Goal: Transaction & Acquisition: Purchase product/service

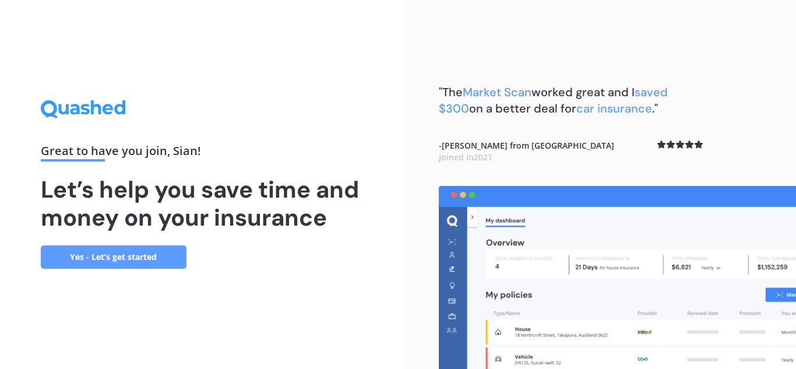
click at [160, 255] on link "Yes - Let’s get started" at bounding box center [114, 256] width 146 height 23
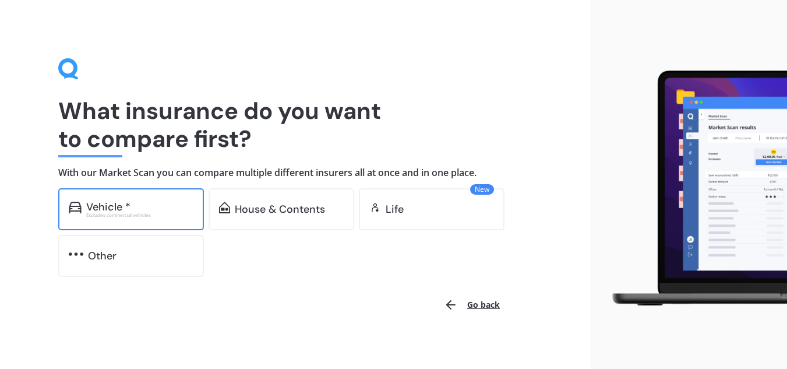
click at [170, 208] on div "Vehicle *" at bounding box center [139, 207] width 107 height 12
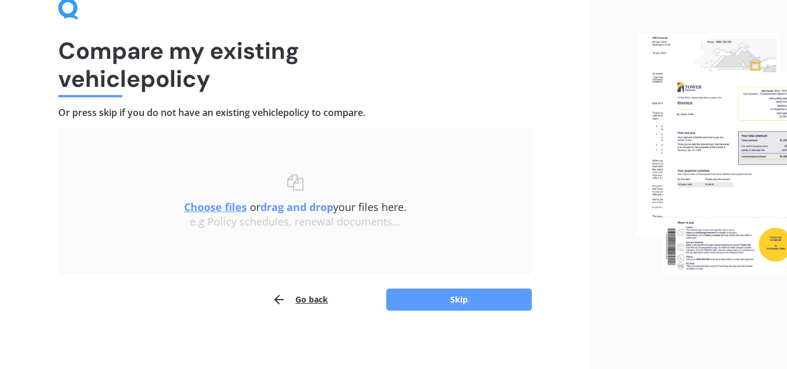
scroll to position [61, 0]
click at [443, 299] on button "Skip" at bounding box center [459, 299] width 146 height 22
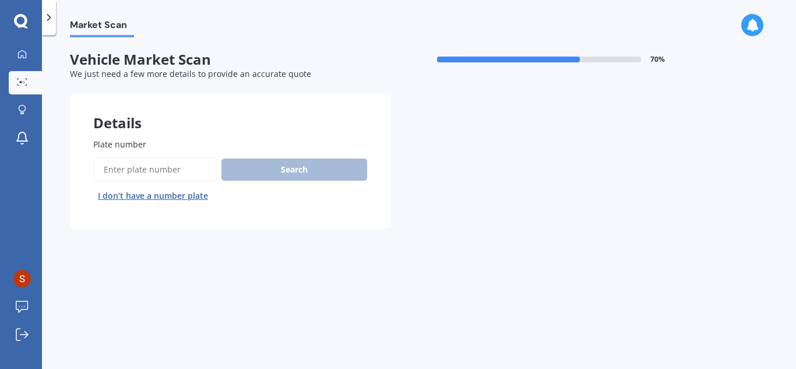
click at [176, 168] on input "Plate number" at bounding box center [154, 169] width 123 height 24
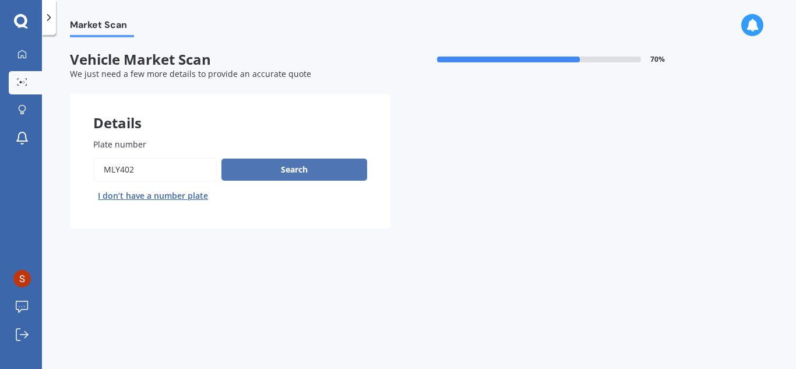
type input "MLY402"
click at [277, 174] on button "Search" at bounding box center [294, 169] width 146 height 22
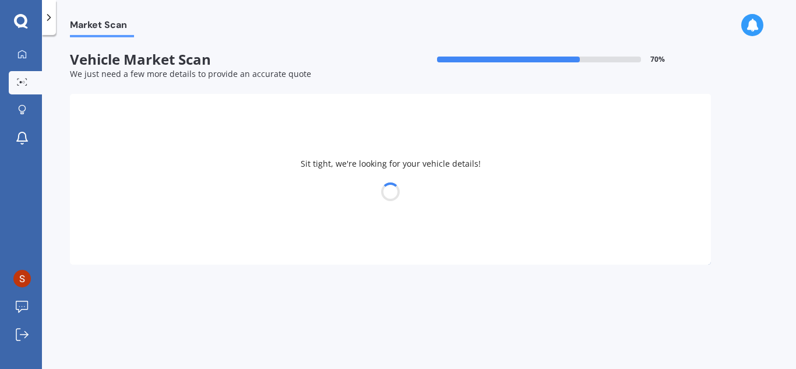
select select "KIA"
select select "[DATE]"
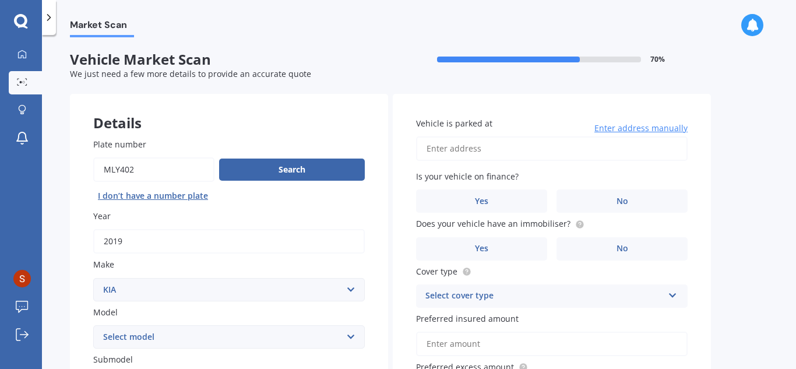
click at [469, 149] on input "Vehicle is parked at" at bounding box center [551, 148] width 271 height 24
type input "[STREET_ADDRESS]"
click at [620, 196] on span "No" at bounding box center [622, 201] width 12 height 10
click at [0, 0] on input "No" at bounding box center [0, 0] width 0 height 0
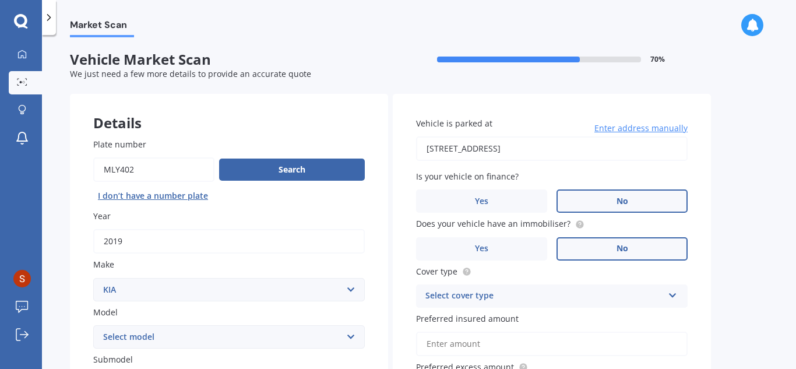
click at [632, 248] on label "No" at bounding box center [621, 248] width 131 height 23
click at [0, 0] on input "No" at bounding box center [0, 0] width 0 height 0
click at [512, 295] on div "Select cover type" at bounding box center [544, 296] width 238 height 14
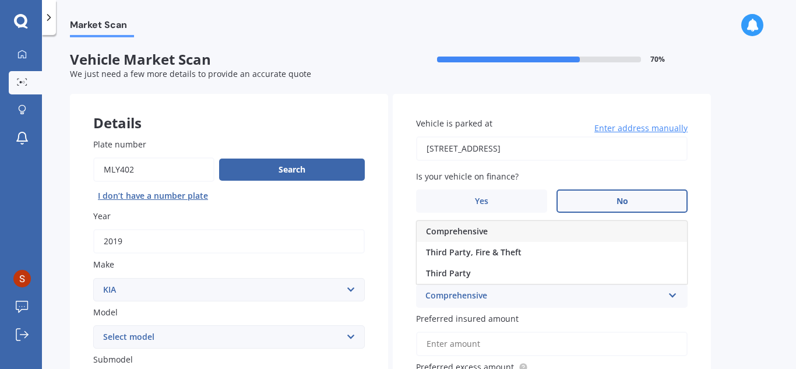
click at [464, 234] on span "Comprehensive" at bounding box center [457, 230] width 62 height 11
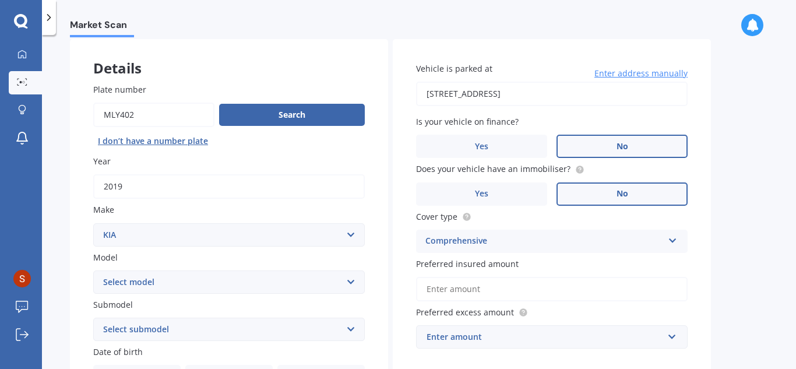
scroll to position [116, 0]
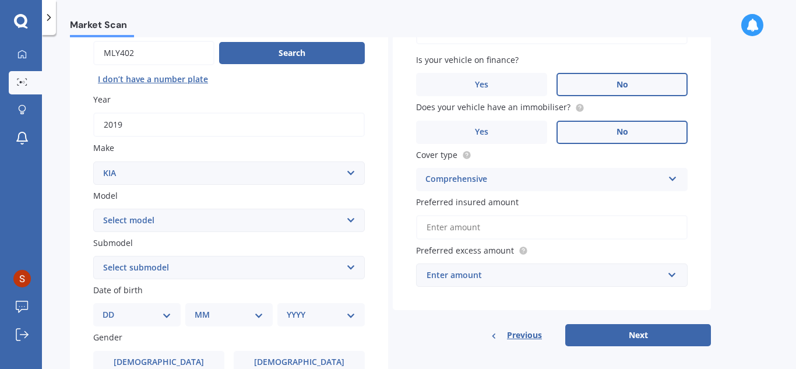
click at [470, 226] on input "Preferred insured amount" at bounding box center [551, 227] width 271 height 24
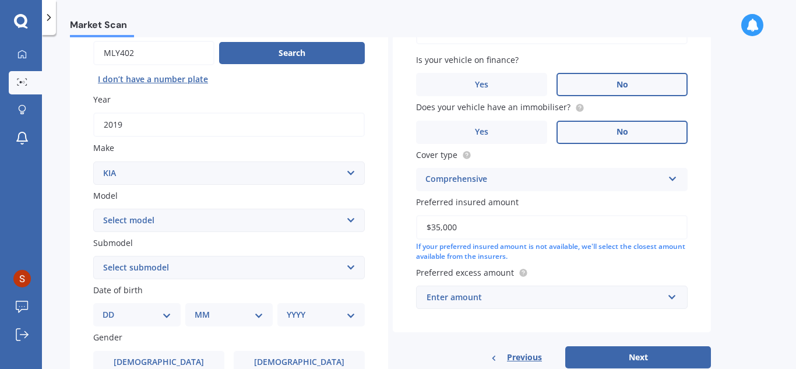
type input "$35,000"
click at [751, 225] on div "Market Scan Vehicle Market Scan 70 % We just need a few more details to provide…" at bounding box center [419, 204] width 754 height 334
click at [670, 300] on input "text" at bounding box center [547, 297] width 261 height 22
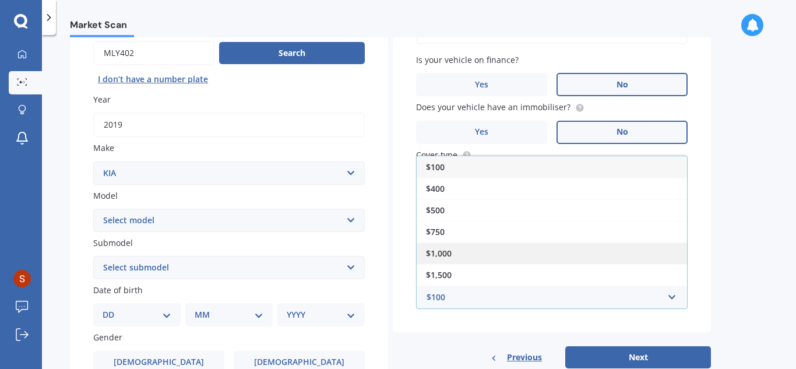
click at [455, 249] on div "$1,000" at bounding box center [551, 253] width 270 height 22
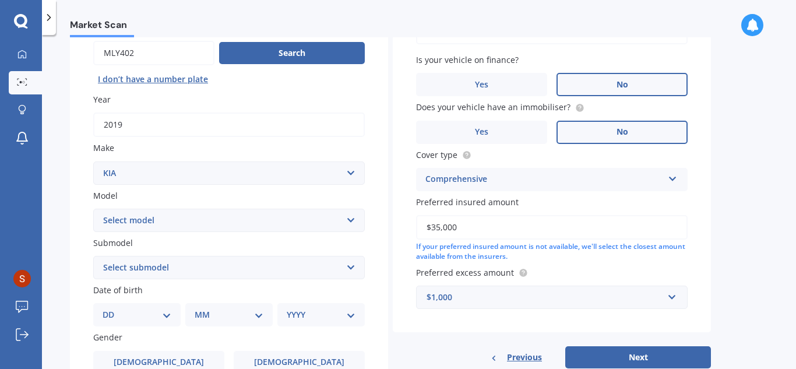
click at [164, 266] on select "Select submodel (All) EX Limited LTD turbo diesel Premium Premium Diesel" at bounding box center [228, 267] width 271 height 23
click at [60, 254] on div "Market Scan Vehicle Market Scan 70 % We just need a few more details to provide…" at bounding box center [419, 204] width 754 height 334
click at [158, 314] on select "DD 01 02 03 04 05 06 07 08 09 10 11 12 13 14 15 16 17 18 19 20 21 22 23 24 25 2…" at bounding box center [136, 314] width 69 height 13
select select "19"
click at [112, 308] on select "DD 01 02 03 04 05 06 07 08 09 10 11 12 13 14 15 16 17 18 19 20 21 22 23 24 25 2…" at bounding box center [136, 314] width 69 height 13
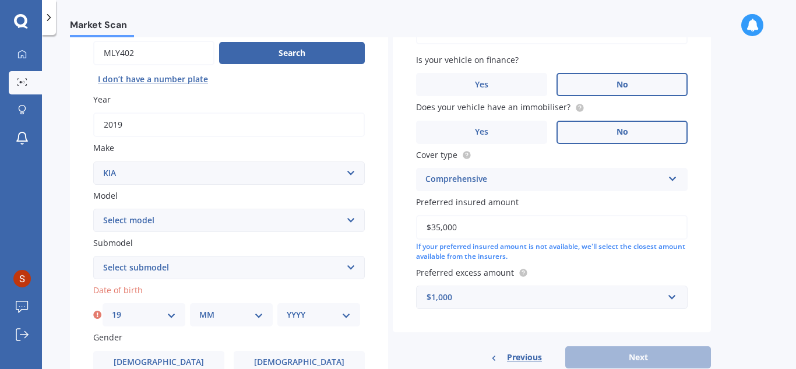
click at [229, 317] on select "MM 01 02 03 04 05 06 07 08 09 10 11 12" at bounding box center [231, 314] width 64 height 13
select select "06"
click at [199, 308] on select "MM 01 02 03 04 05 06 07 08 09 10 11 12" at bounding box center [231, 314] width 64 height 13
click at [347, 317] on select "YYYY 2025 2024 2023 2022 2021 2020 2019 2018 2017 2016 2015 2014 2013 2012 2011…" at bounding box center [319, 314] width 64 height 13
select select "1983"
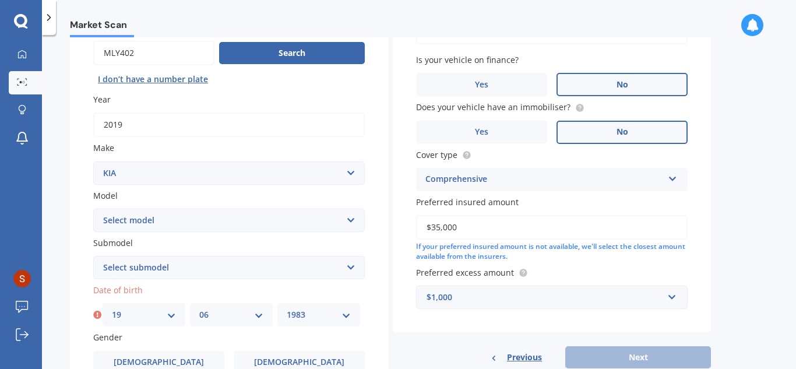
click at [287, 308] on select "YYYY 2025 2024 2023 2022 2021 2020 2019 2018 2017 2016 2015 2014 2013 2012 2011…" at bounding box center [319, 314] width 64 height 13
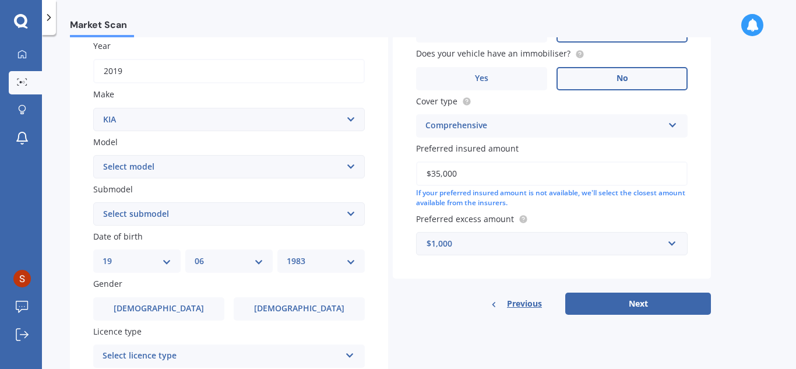
scroll to position [233, 0]
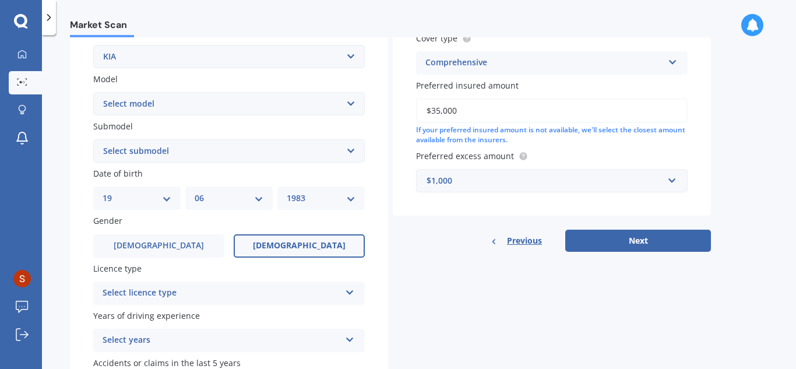
click at [285, 246] on span "[DEMOGRAPHIC_DATA]" at bounding box center [299, 246] width 93 height 10
click at [0, 0] on input "[DEMOGRAPHIC_DATA]" at bounding box center [0, 0] width 0 height 0
click at [212, 295] on div "Select licence type" at bounding box center [221, 293] width 238 height 14
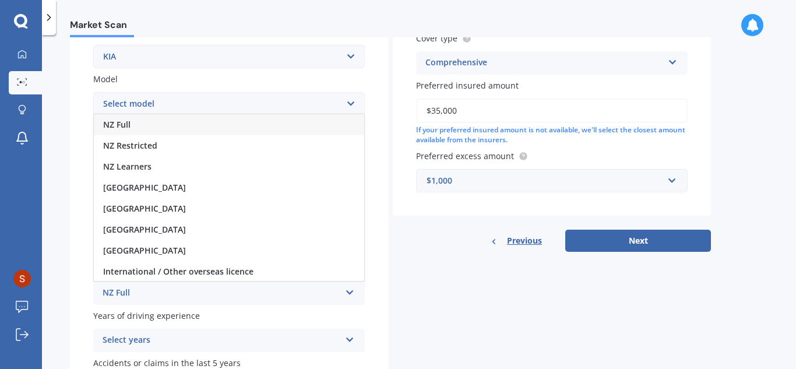
click at [139, 129] on div "NZ Full" at bounding box center [229, 124] width 270 height 21
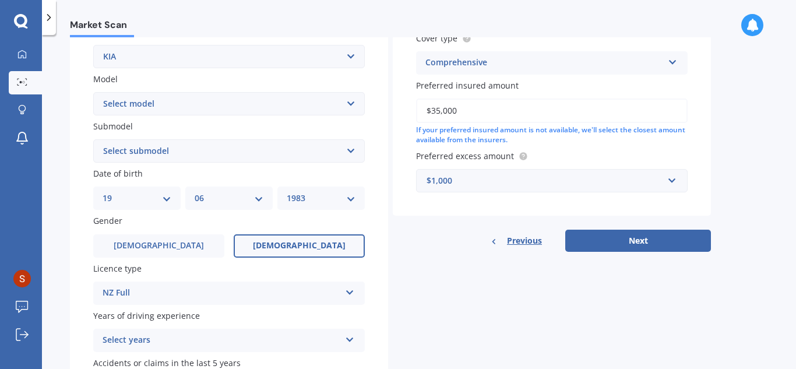
click at [165, 337] on div "Select years" at bounding box center [221, 340] width 238 height 14
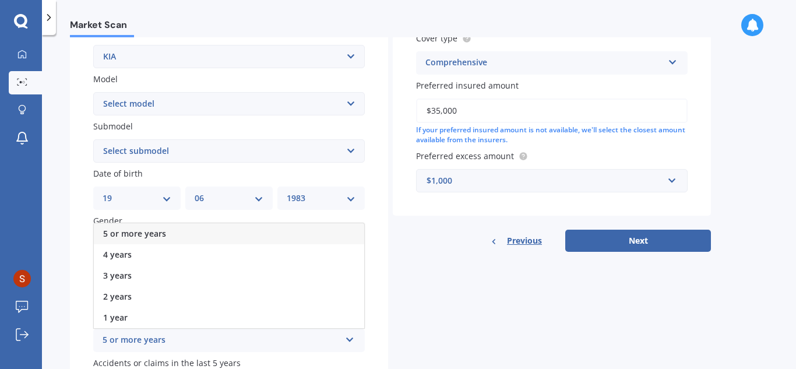
click at [156, 235] on span "5 or more years" at bounding box center [134, 233] width 63 height 11
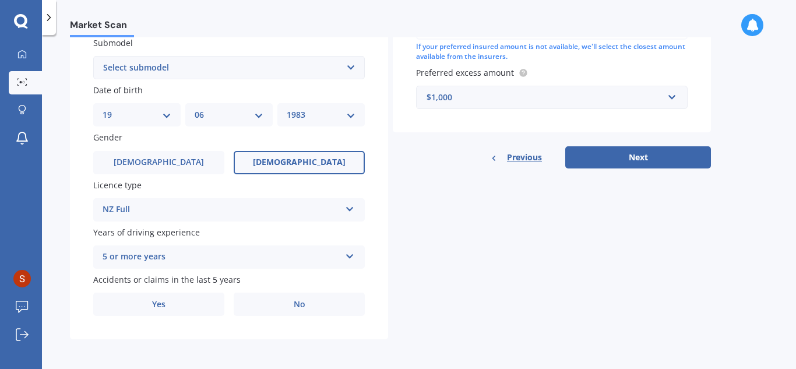
scroll to position [317, 0]
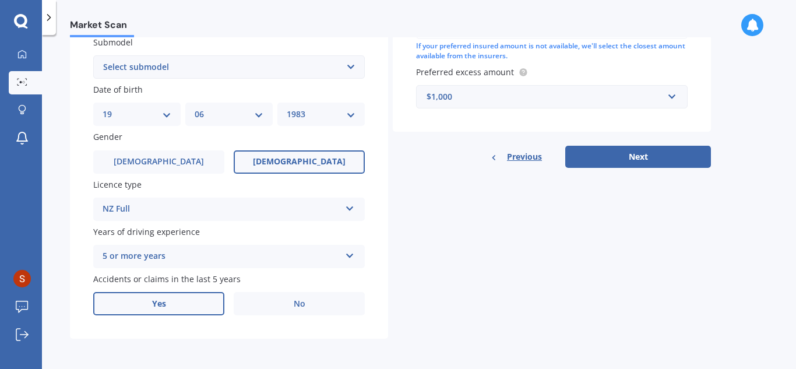
click at [186, 306] on label "Yes" at bounding box center [158, 303] width 131 height 23
click at [0, 0] on input "Yes" at bounding box center [0, 0] width 0 height 0
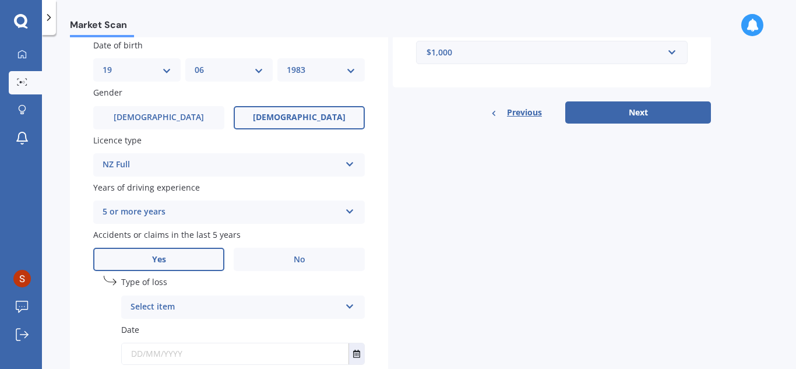
scroll to position [433, 0]
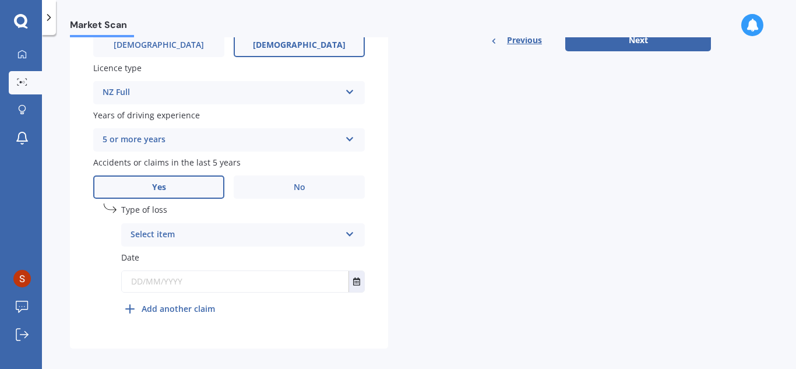
click at [221, 236] on div "Select item" at bounding box center [235, 235] width 210 height 14
click at [181, 260] on span "At fault accident" at bounding box center [164, 257] width 66 height 11
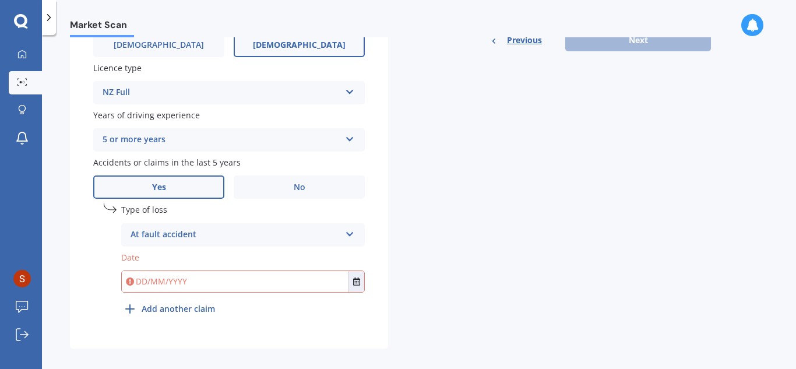
click at [207, 275] on input "text" at bounding box center [235, 281] width 227 height 21
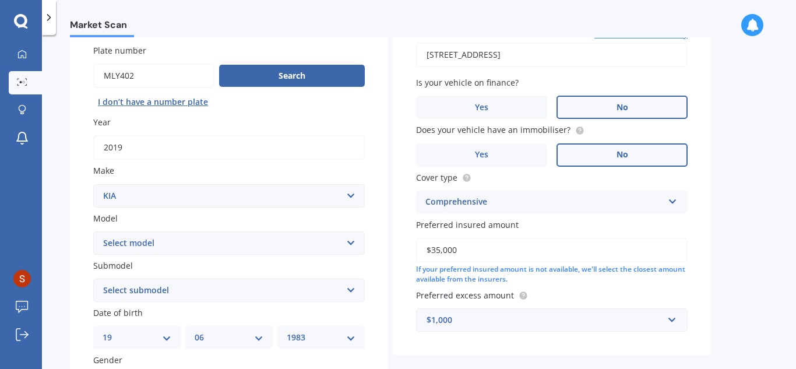
scroll to position [210, 0]
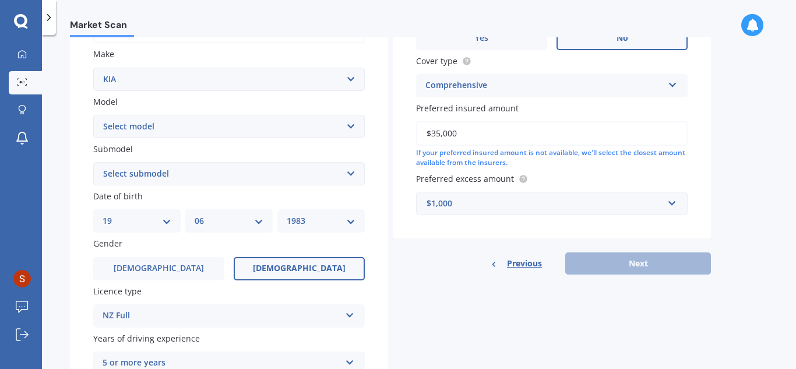
type input "[DATE]"
click at [355, 173] on select "Select submodel (All) EX Limited LTD turbo diesel Premium Premium Diesel" at bounding box center [228, 173] width 271 height 23
select select "(ALL)"
click at [93, 162] on select "Select submodel (All) EX Limited LTD turbo diesel Premium Premium Diesel" at bounding box center [228, 173] width 271 height 23
click at [457, 270] on div "Previous Next" at bounding box center [552, 263] width 318 height 22
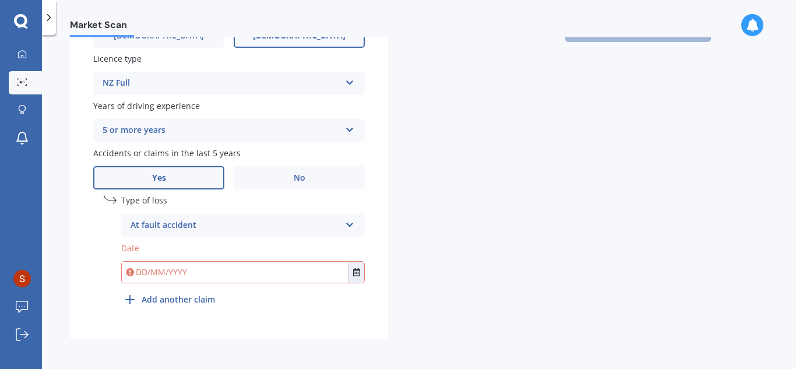
scroll to position [443, 0]
click at [214, 274] on input "text" at bounding box center [235, 271] width 227 height 21
type input "[DATE]"
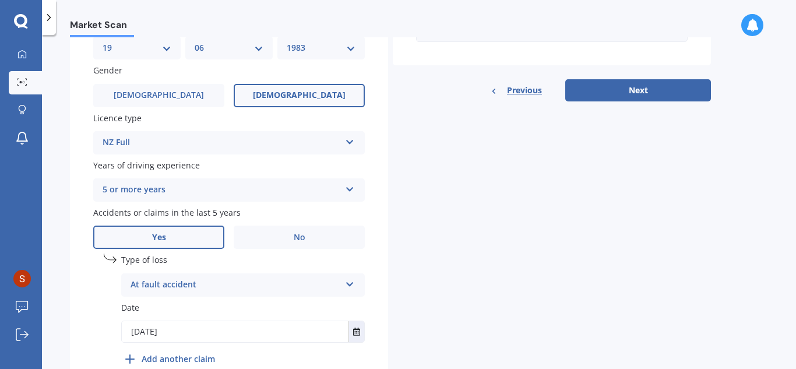
scroll to position [268, 0]
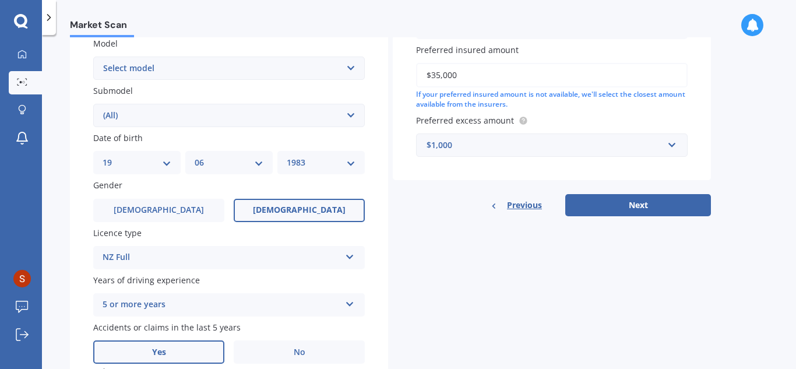
click at [262, 120] on select "Select submodel (All) EX Limited LTD turbo diesel Premium Premium Diesel" at bounding box center [228, 115] width 271 height 23
click at [396, 176] on div "Vehicle is parked at [STREET_ADDRESS] Enter address manually Is your vehicle on…" at bounding box center [552, 2] width 318 height 355
click at [649, 208] on button "Next" at bounding box center [638, 205] width 146 height 22
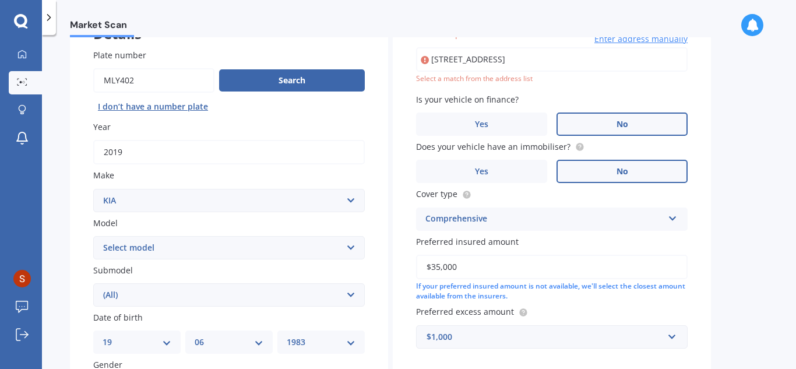
scroll to position [80, 0]
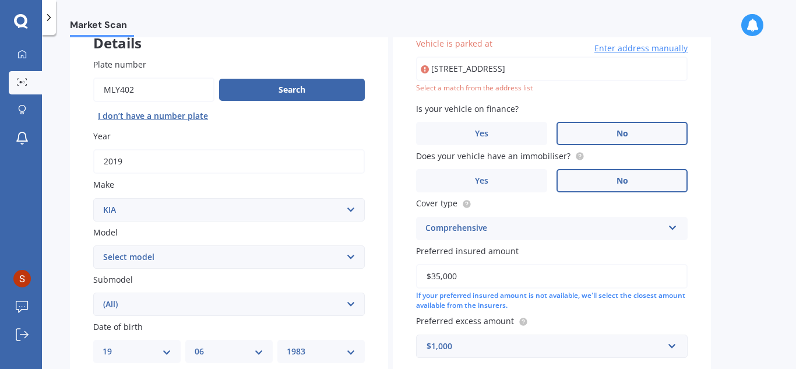
click at [500, 75] on input "[STREET_ADDRESS]" at bounding box center [551, 68] width 271 height 24
drag, startPoint x: 503, startPoint y: 70, endPoint x: 602, endPoint y: 73, distance: 99.0
click at [602, 73] on input "[STREET_ADDRESS]" at bounding box center [551, 68] width 271 height 24
type input "[STREET_ADDRESS]"
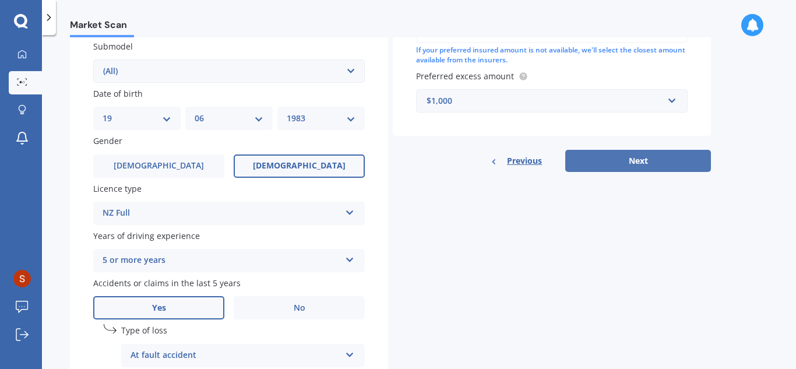
click at [653, 164] on button "Next" at bounding box center [638, 161] width 146 height 22
select select "19"
select select "06"
select select "1983"
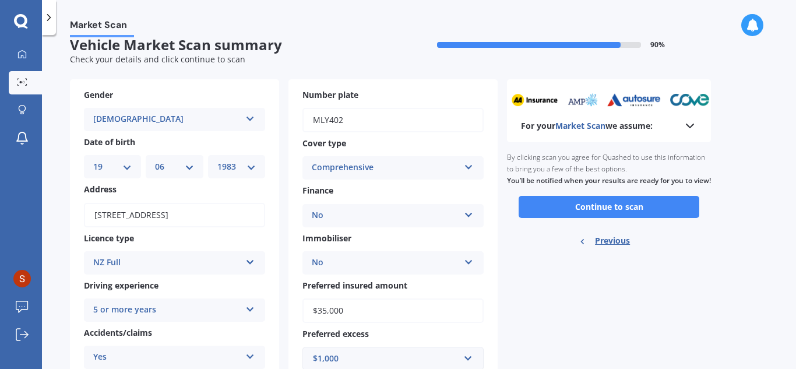
scroll to position [0, 0]
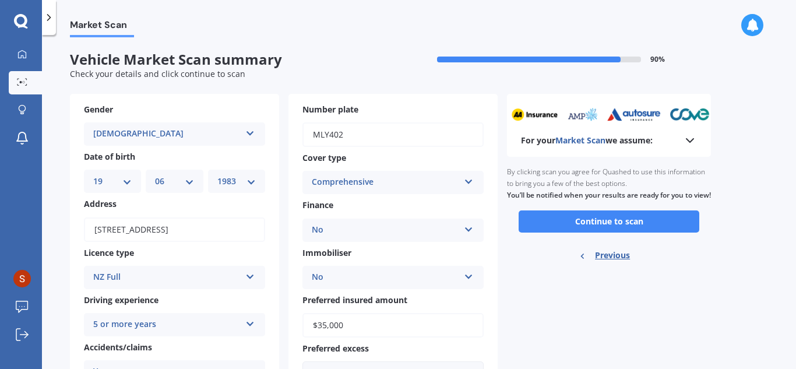
click at [643, 231] on button "Continue to scan" at bounding box center [608, 221] width 181 height 22
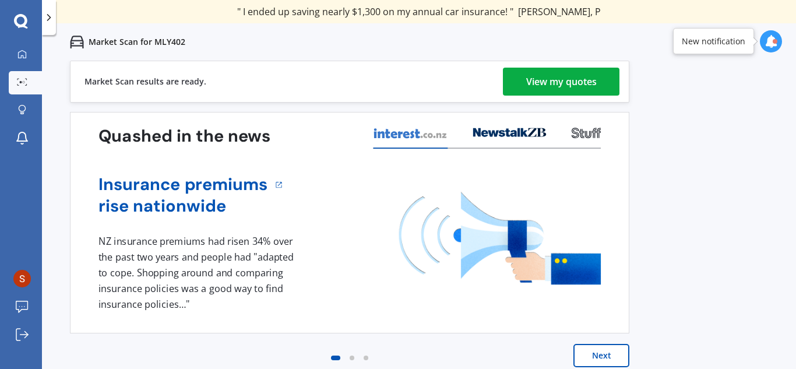
click at [587, 83] on div "View my quotes" at bounding box center [561, 82] width 70 height 28
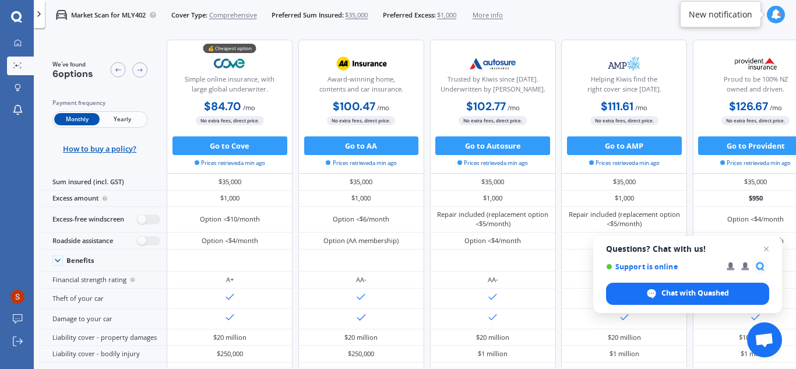
click at [450, 15] on span "$1,000" at bounding box center [446, 14] width 19 height 9
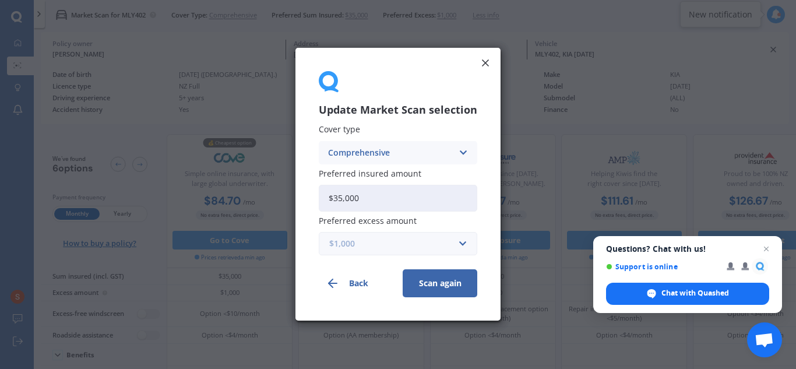
click at [457, 242] on input "text" at bounding box center [394, 244] width 148 height 22
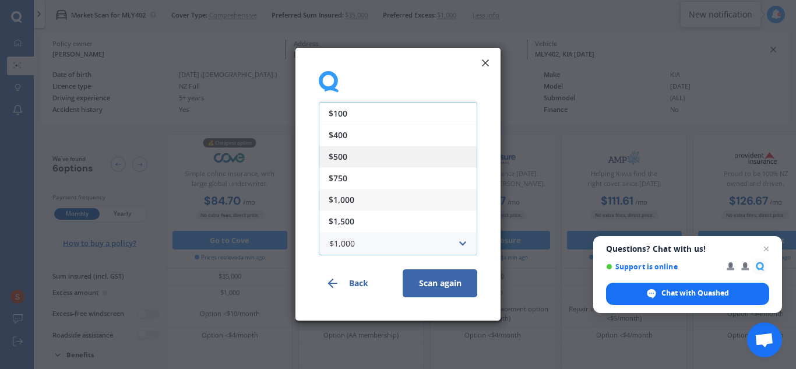
click at [354, 158] on div "$500" at bounding box center [397, 157] width 157 height 22
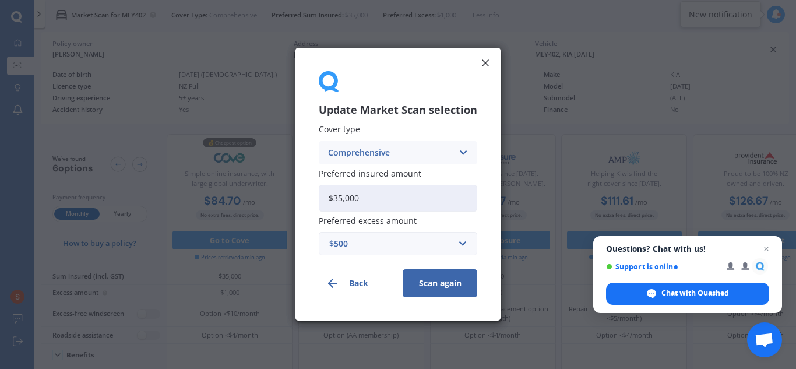
click at [441, 285] on button "Scan again" at bounding box center [439, 284] width 75 height 28
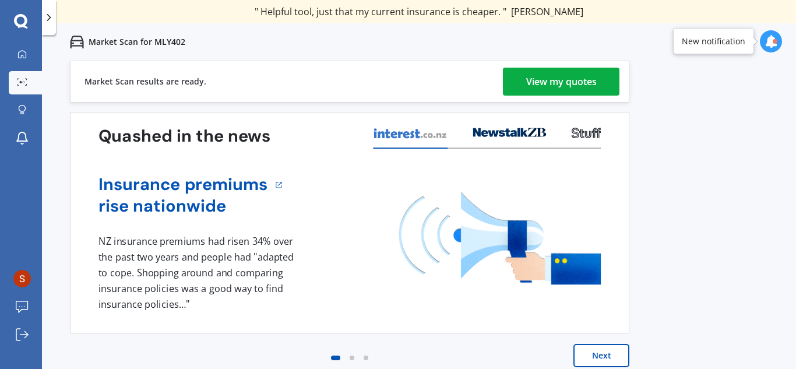
click at [572, 75] on div "View my quotes" at bounding box center [561, 82] width 70 height 28
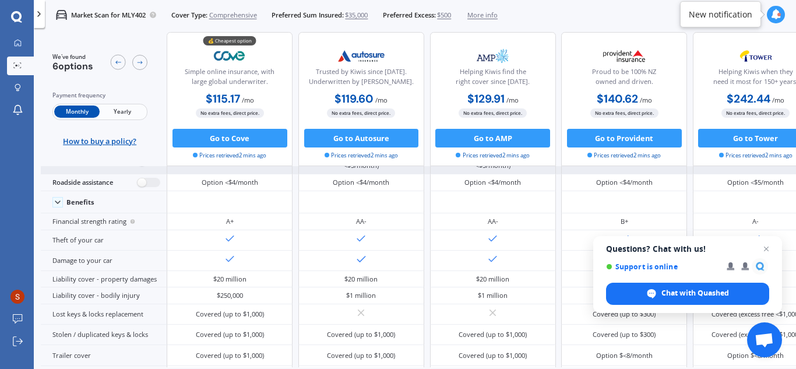
scroll to position [146, 0]
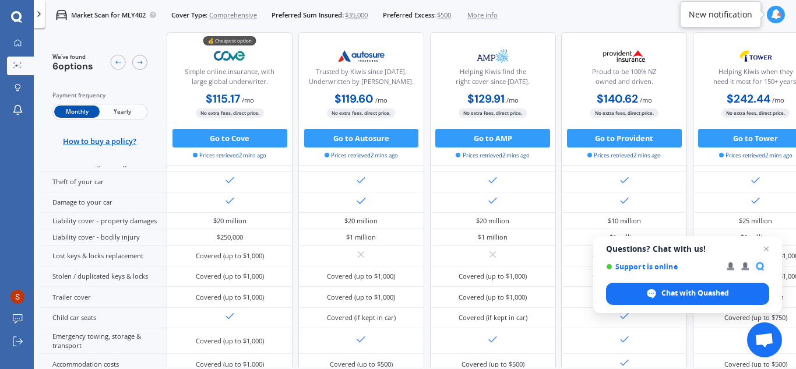
drag, startPoint x: 296, startPoint y: 212, endPoint x: 424, endPoint y: 44, distance: 211.2
click at [424, 44] on div "💰 Cheapest option Simple online insurance, with large global underwriter. $115.…" at bounding box center [558, 99] width 783 height 134
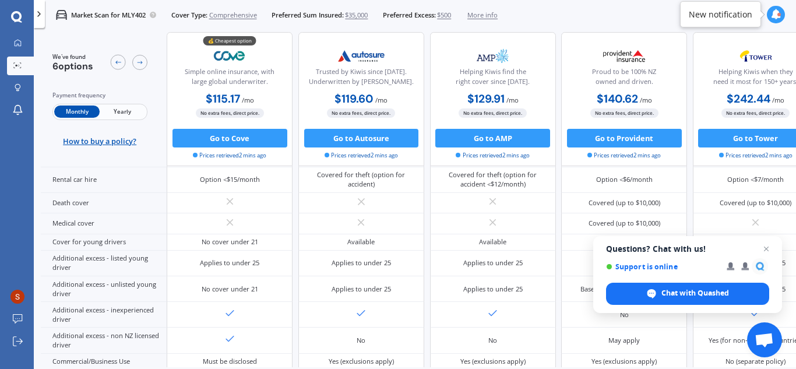
scroll to position [582, 0]
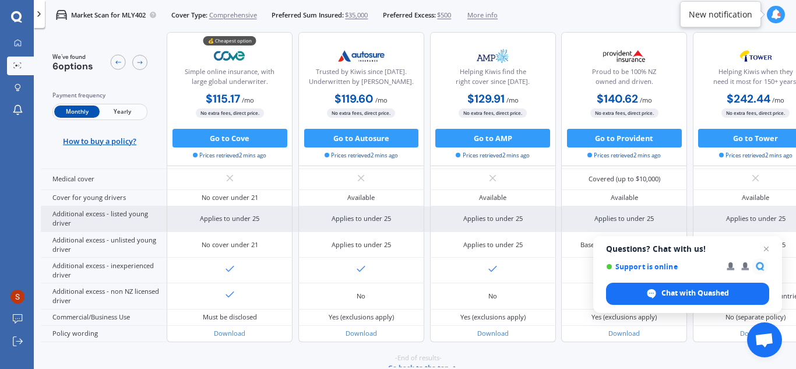
drag, startPoint x: 423, startPoint y: 206, endPoint x: 292, endPoint y: 222, distance: 131.5
click at [292, 222] on div "Applies to under 25" at bounding box center [230, 219] width 126 height 26
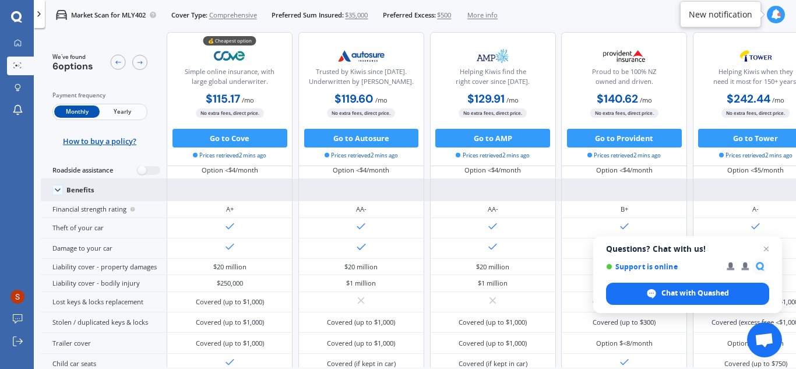
scroll to position [0, 0]
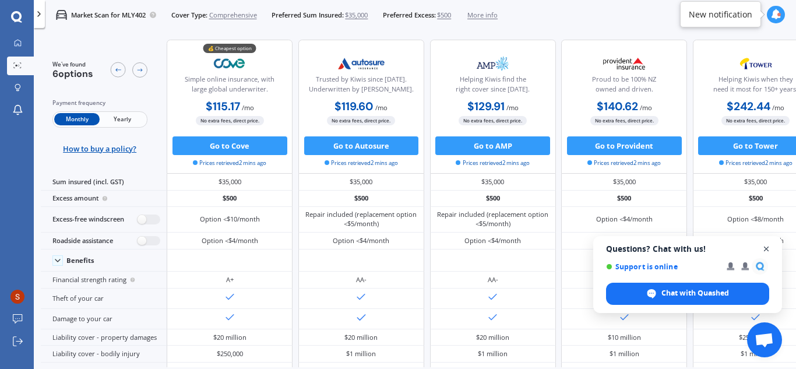
click at [766, 250] on span "Close chat" at bounding box center [766, 249] width 15 height 15
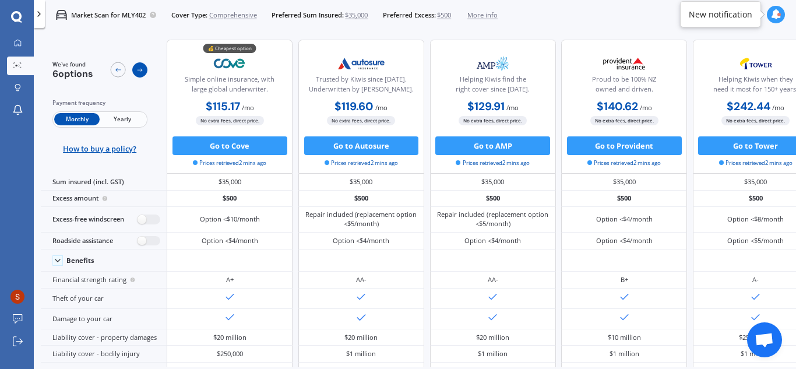
click at [139, 75] on div at bounding box center [139, 69] width 15 height 15
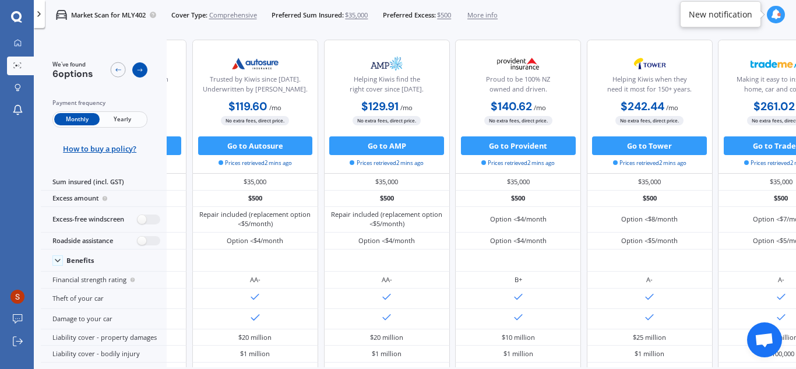
scroll to position [0, 157]
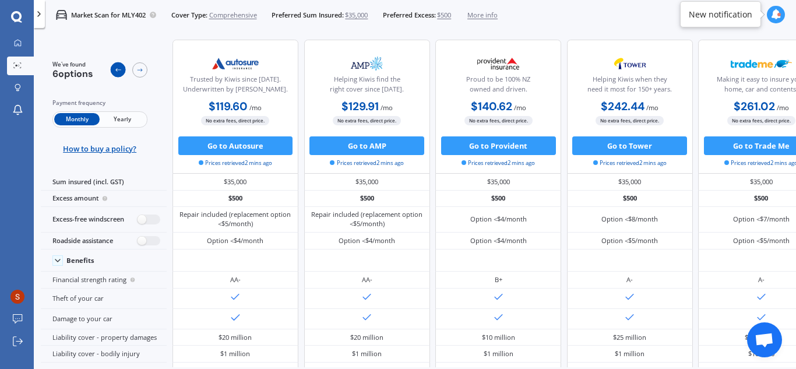
click at [116, 73] on icon at bounding box center [118, 70] width 8 height 8
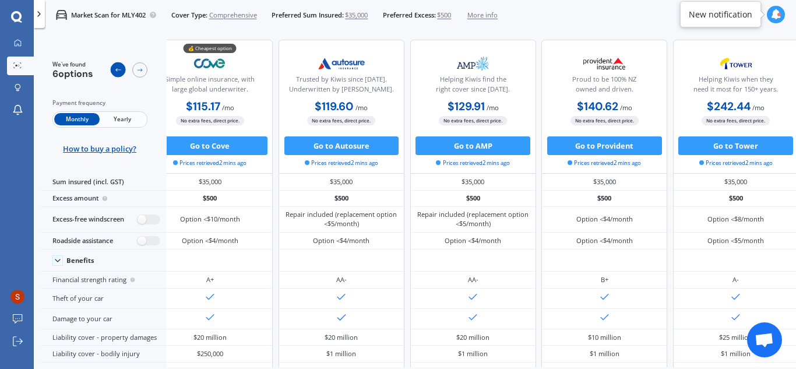
scroll to position [0, 0]
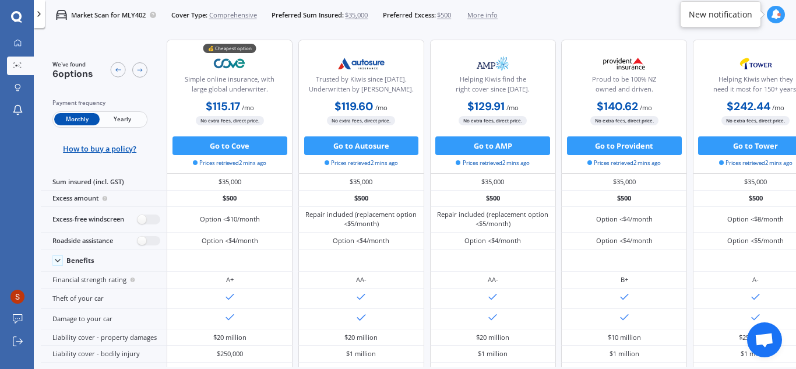
click at [124, 121] on span "Yearly" at bounding box center [122, 119] width 45 height 12
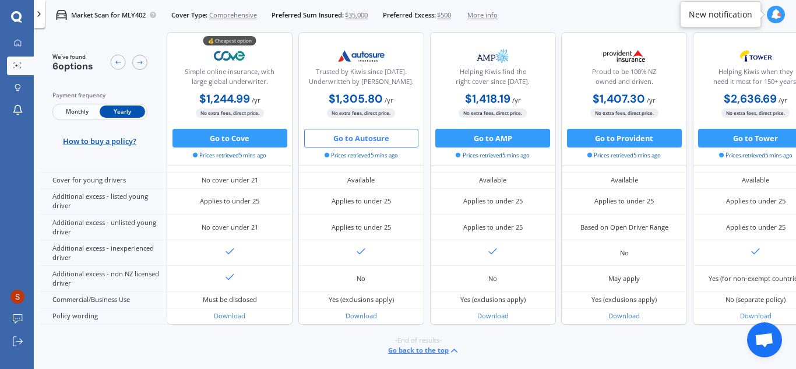
scroll to position [611, 0]
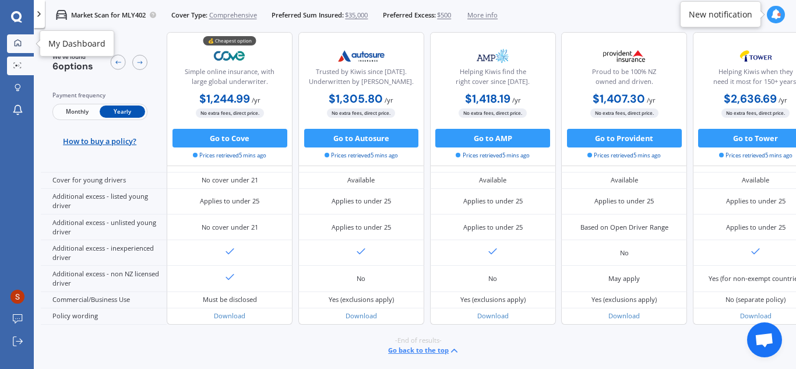
click at [17, 47] on div at bounding box center [17, 43] width 14 height 9
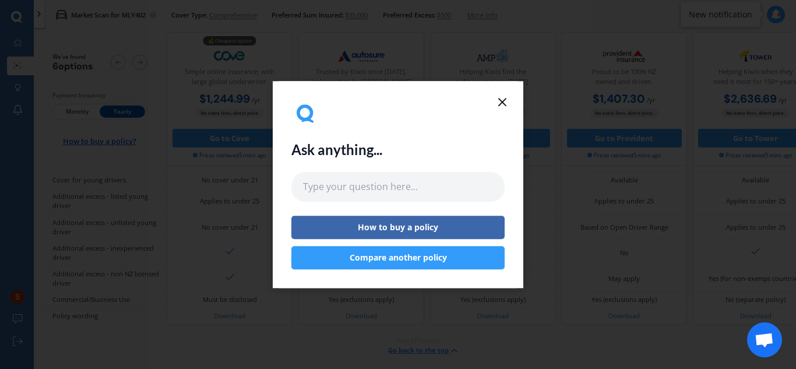
click at [504, 102] on icon at bounding box center [502, 102] width 14 height 14
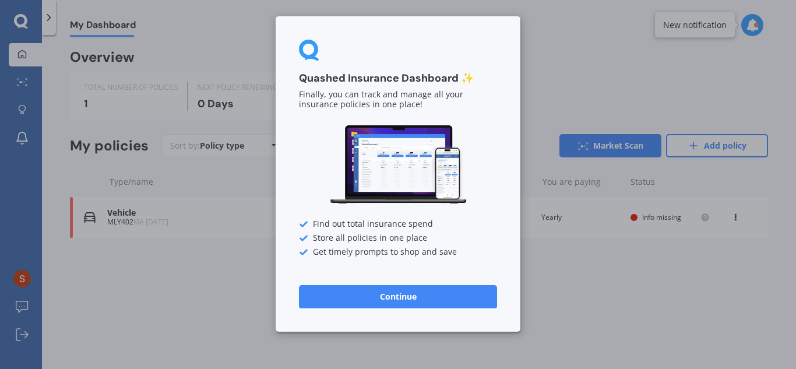
click at [395, 298] on button "Continue" at bounding box center [398, 296] width 198 height 23
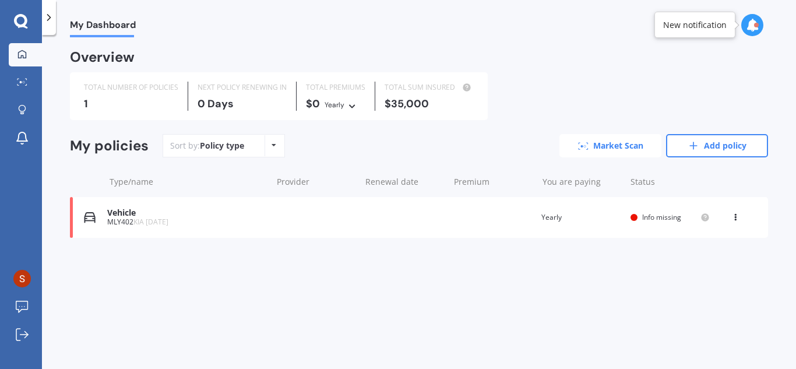
click at [631, 146] on link "Market Scan" at bounding box center [610, 145] width 102 height 23
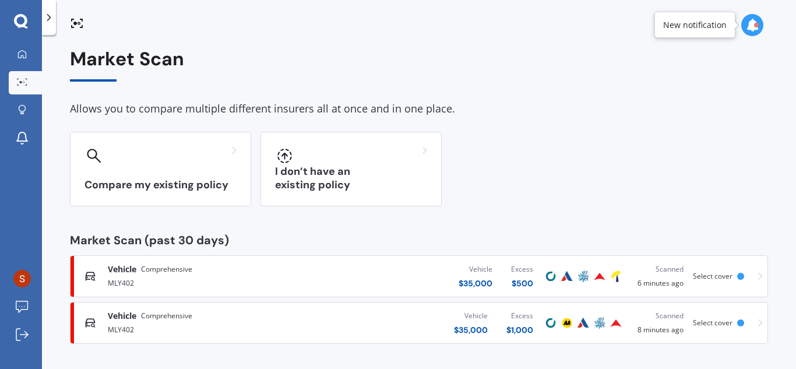
scroll to position [3, 0]
click at [22, 50] on icon at bounding box center [21, 54] width 9 height 9
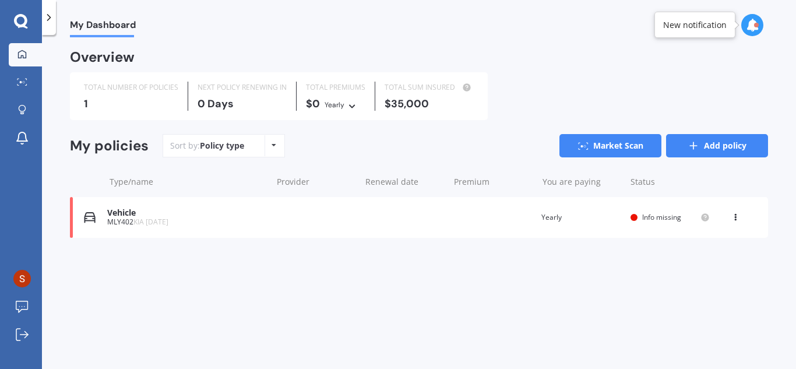
click at [732, 142] on link "Add policy" at bounding box center [717, 145] width 102 height 23
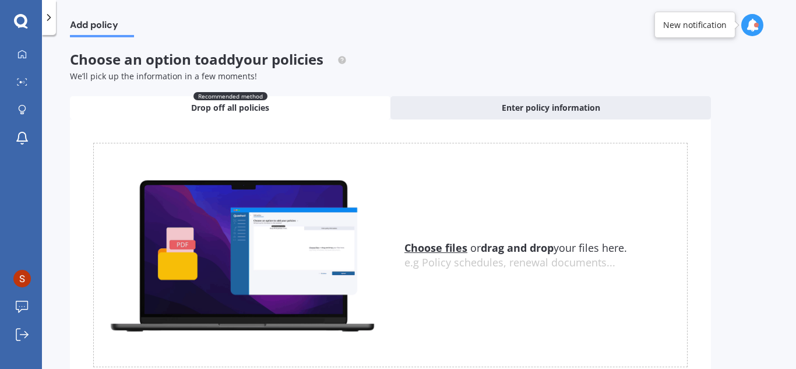
click at [457, 248] on u "Choose files" at bounding box center [435, 248] width 63 height 14
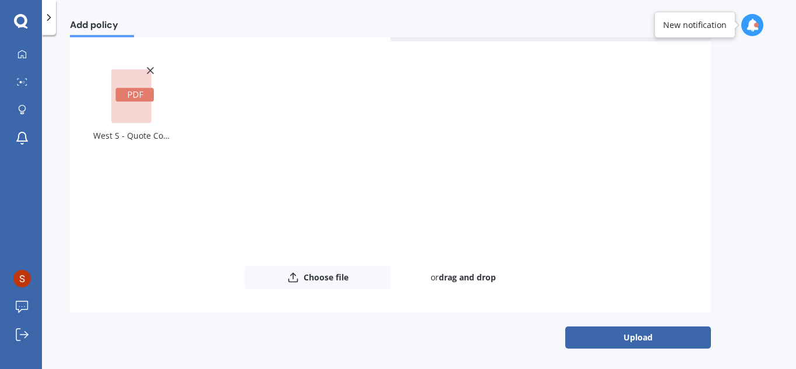
scroll to position [79, 0]
click at [647, 332] on button "Upload" at bounding box center [638, 337] width 146 height 22
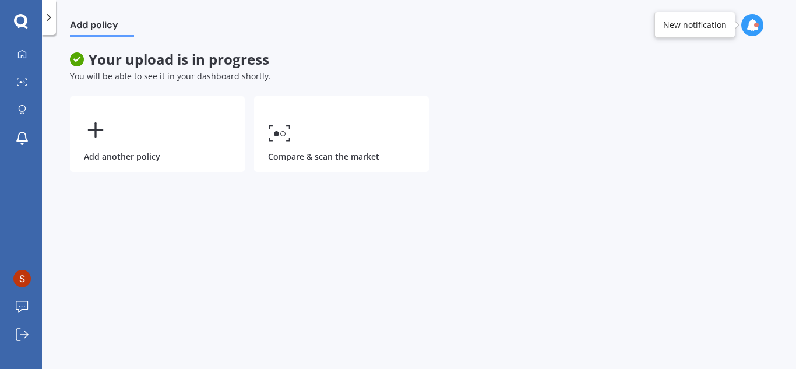
scroll to position [0, 0]
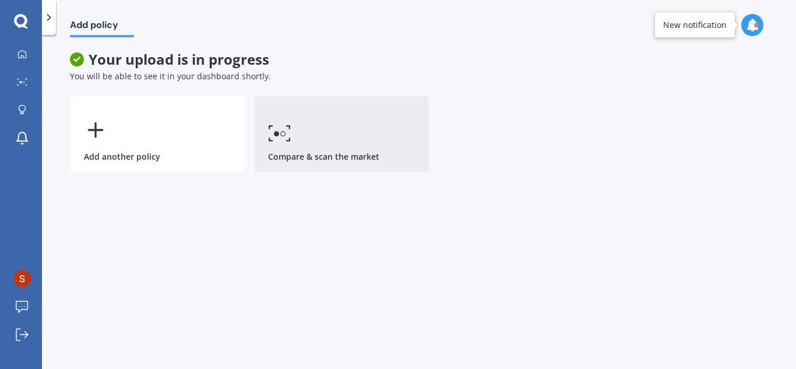
click at [318, 138] on link "Compare & scan the market" at bounding box center [341, 134] width 175 height 76
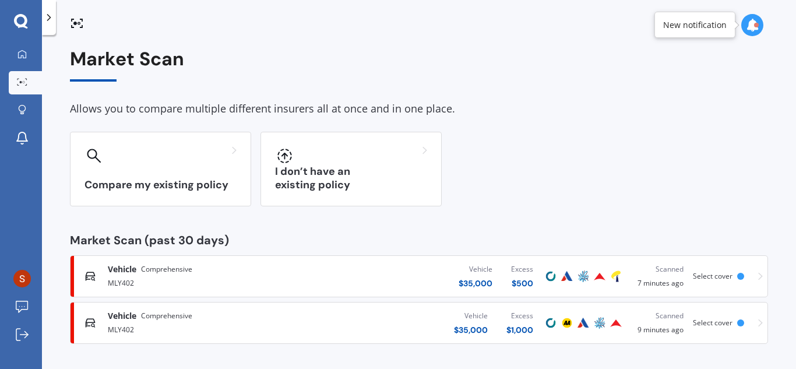
scroll to position [3, 0]
click at [27, 56] on div at bounding box center [21, 55] width 17 height 10
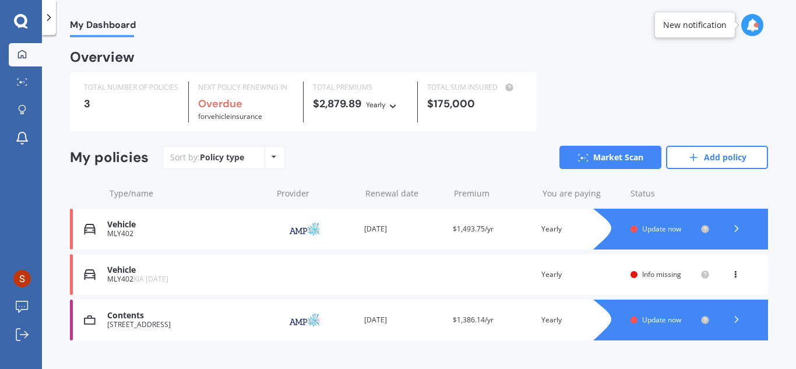
click at [685, 227] on div "Update now" at bounding box center [669, 229] width 54 height 8
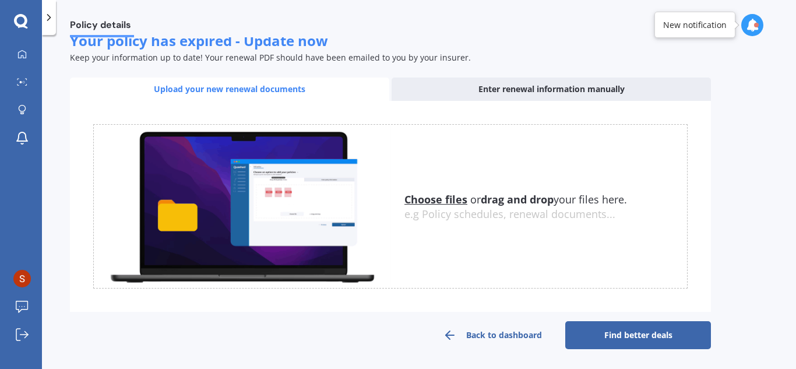
scroll to position [180, 0]
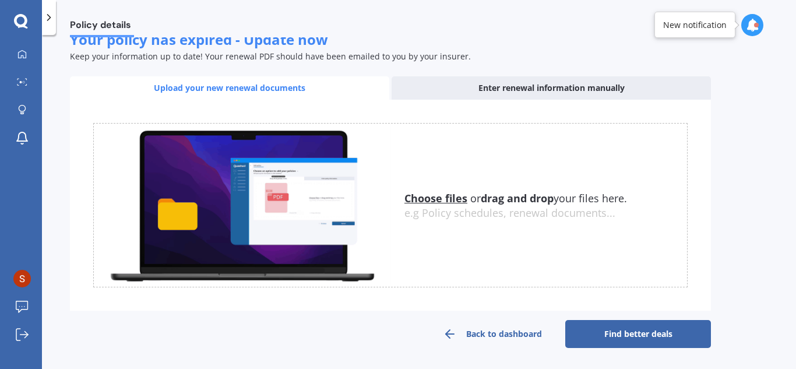
click at [665, 336] on link "Find better deals" at bounding box center [638, 334] width 146 height 28
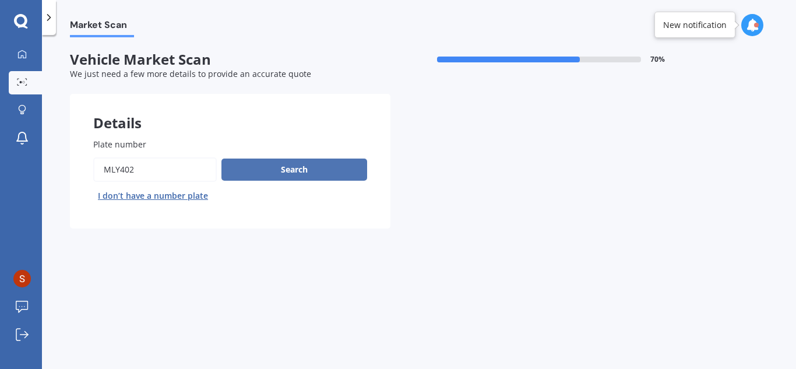
click at [304, 172] on button "Search" at bounding box center [294, 169] width 146 height 22
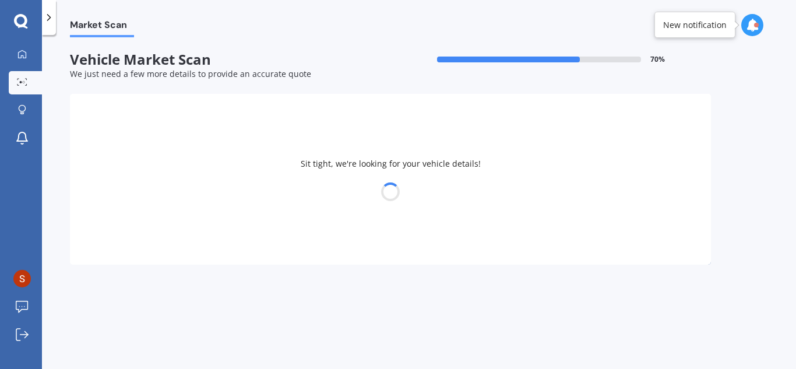
select select "KIA"
select select "[DATE]"
select select "19"
select select "06"
select select "1983"
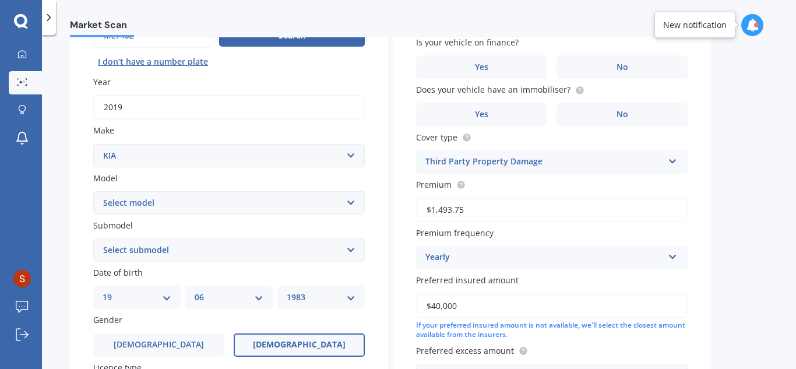
scroll to position [26, 0]
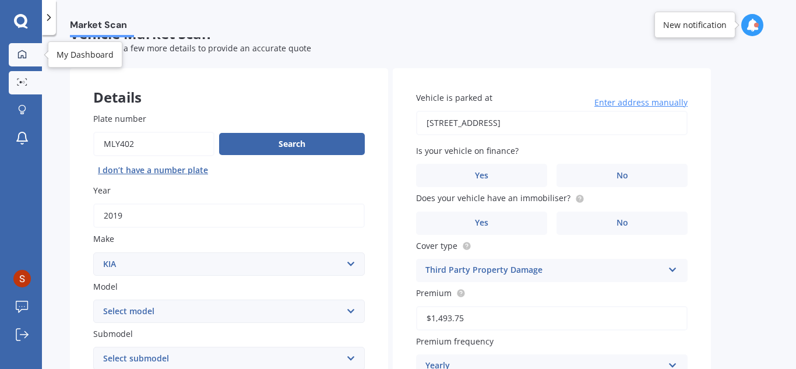
click at [25, 51] on icon at bounding box center [21, 54] width 9 height 9
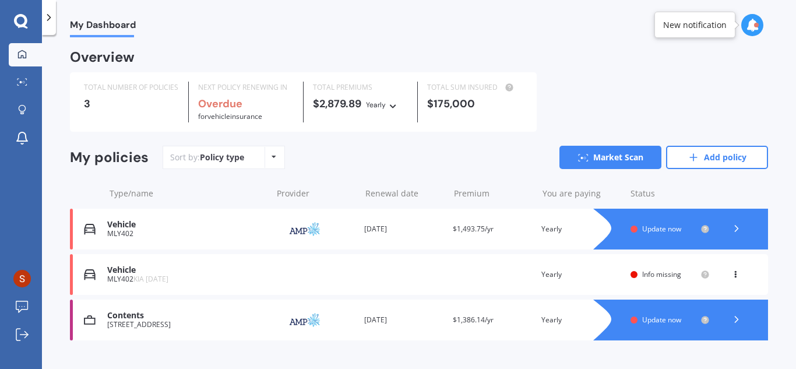
click at [593, 319] on icon at bounding box center [604, 319] width 23 height 41
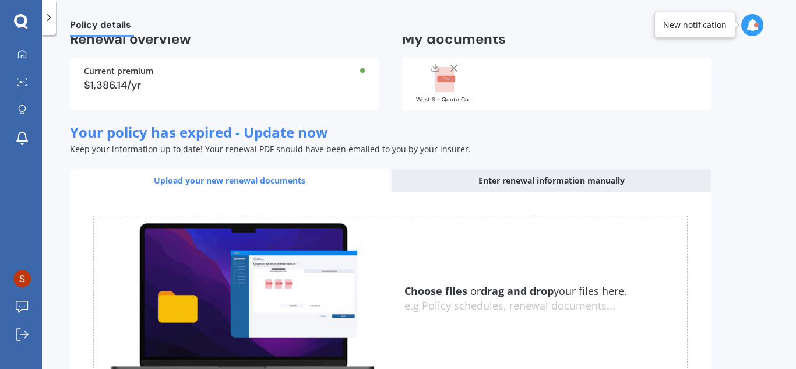
scroll to position [175, 0]
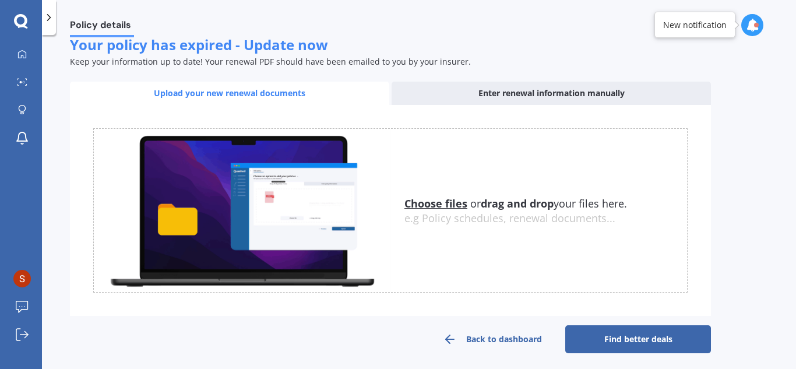
click at [648, 353] on link "Find better deals" at bounding box center [638, 339] width 146 height 28
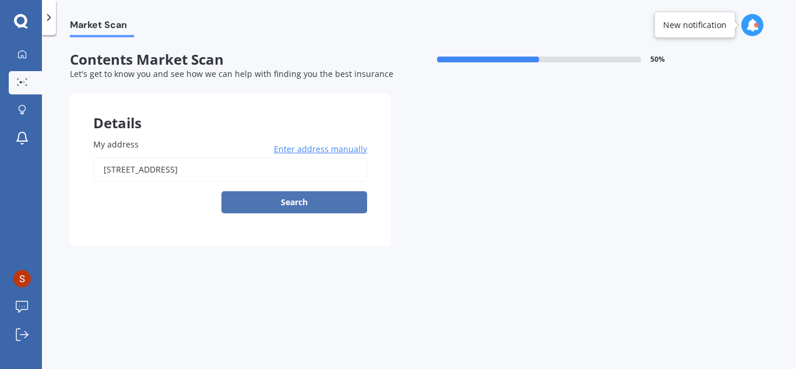
click at [311, 208] on button "Search" at bounding box center [294, 202] width 146 height 22
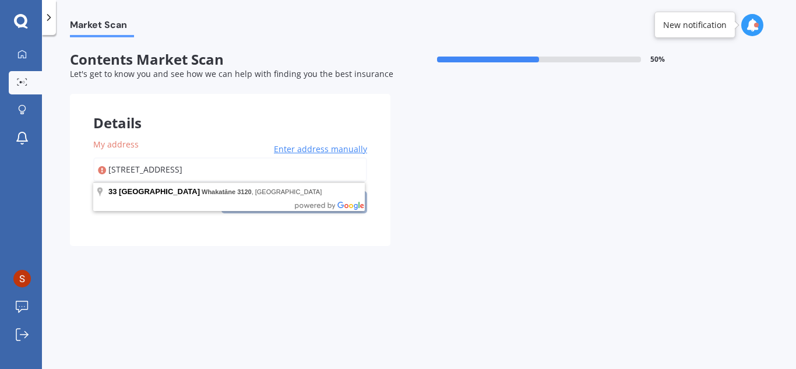
click at [295, 178] on input "[STREET_ADDRESS]" at bounding box center [230, 169] width 274 height 24
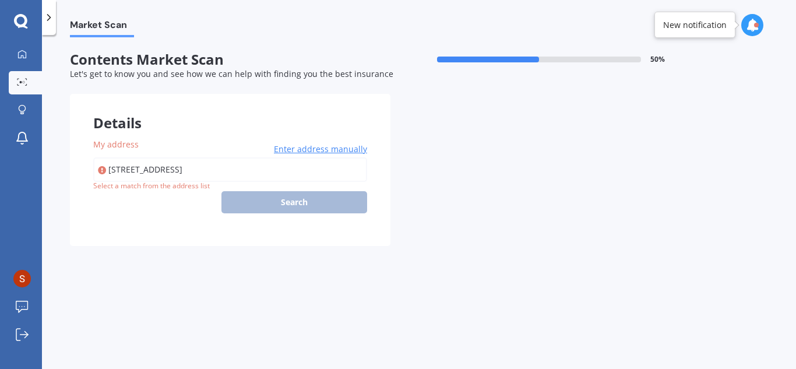
type input "[STREET_ADDRESS]"
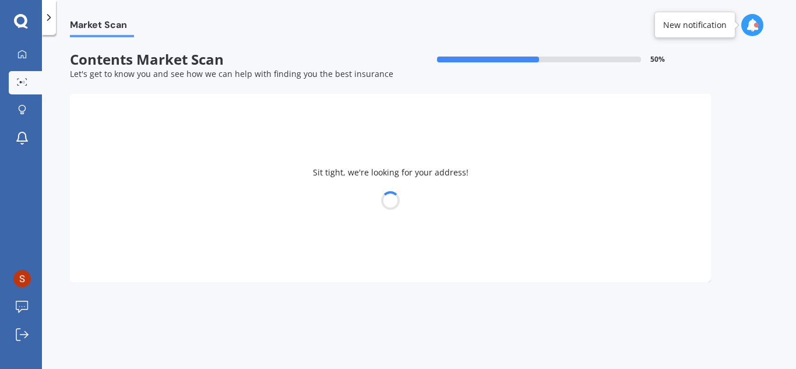
select select "19"
select select "06"
select select "1983"
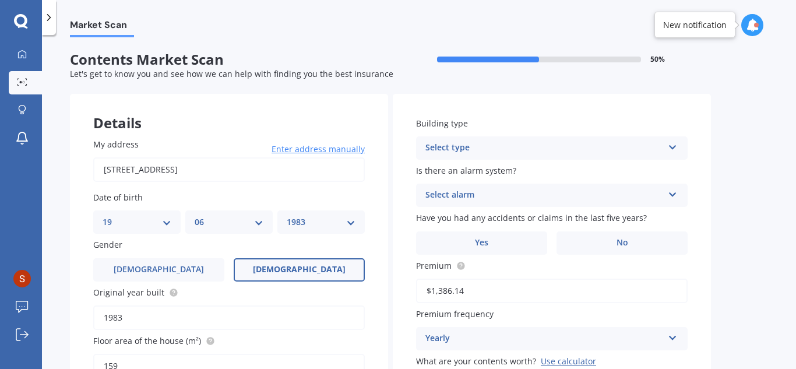
scroll to position [116, 0]
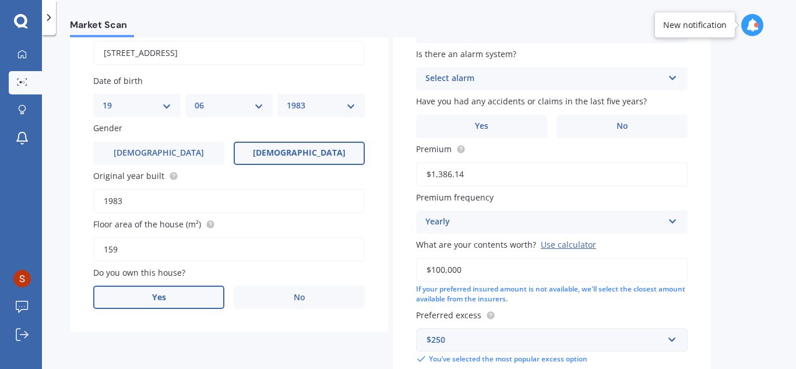
click at [179, 288] on label "Yes" at bounding box center [158, 296] width 131 height 23
click at [0, 0] on input "Yes" at bounding box center [0, 0] width 0 height 0
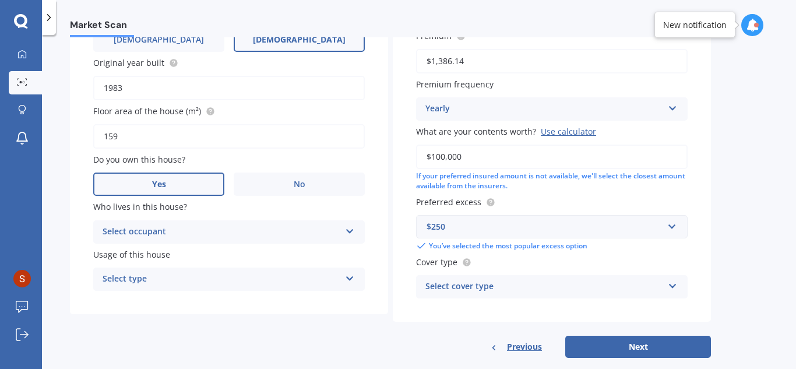
scroll to position [233, 0]
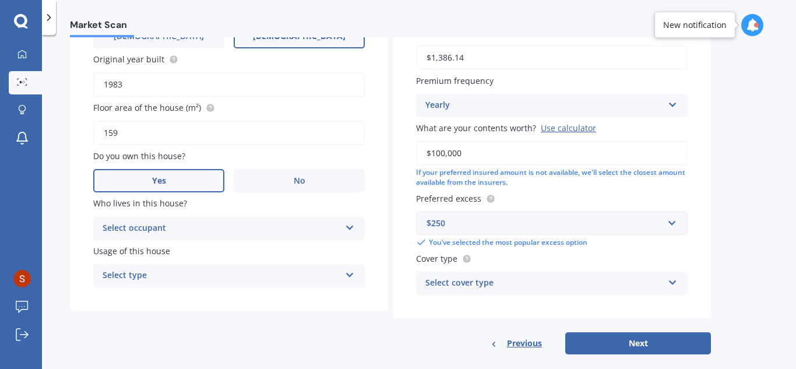
click at [183, 227] on div "Select occupant" at bounding box center [221, 228] width 238 height 14
click at [176, 255] on div "Owner" at bounding box center [229, 251] width 270 height 21
click at [176, 279] on div "Select type" at bounding box center [221, 275] width 238 height 14
click at [172, 300] on div "Permanent" at bounding box center [229, 298] width 270 height 21
click at [181, 225] on div "Owner" at bounding box center [221, 228] width 238 height 14
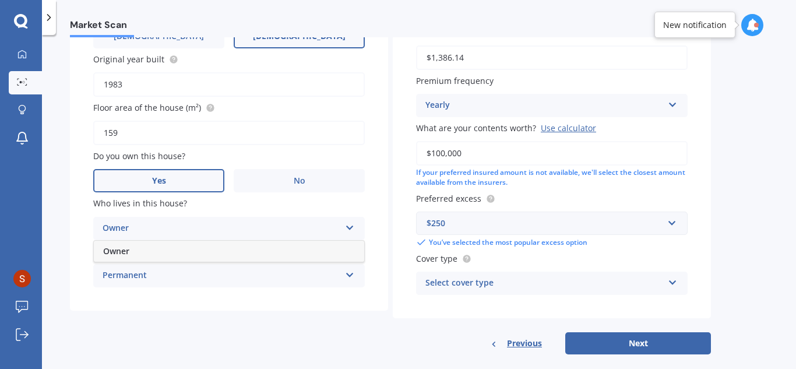
click at [181, 225] on div "Owner" at bounding box center [221, 228] width 238 height 14
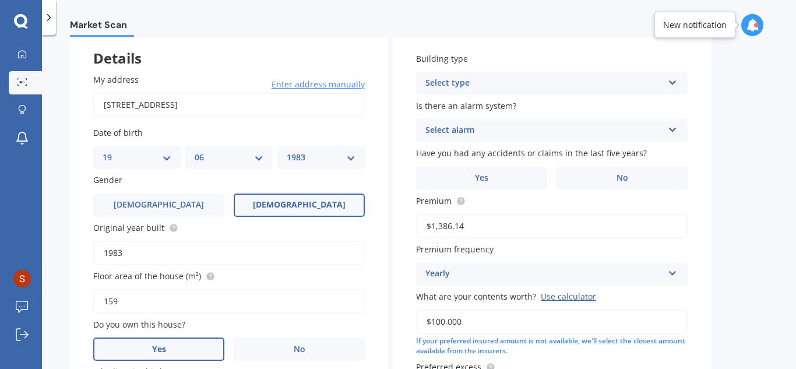
scroll to position [58, 0]
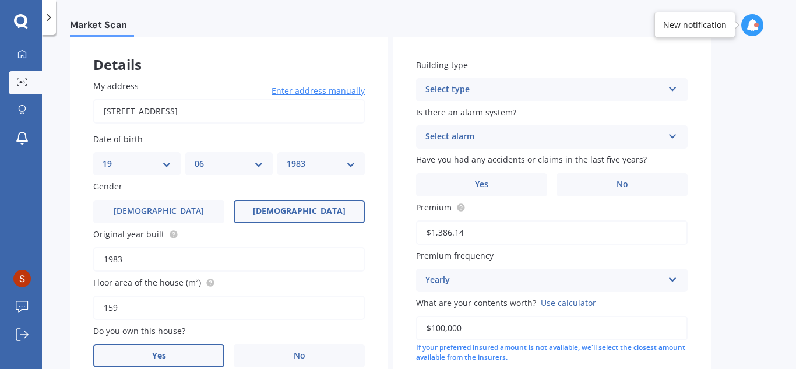
click at [479, 90] on div "Select type" at bounding box center [544, 90] width 238 height 14
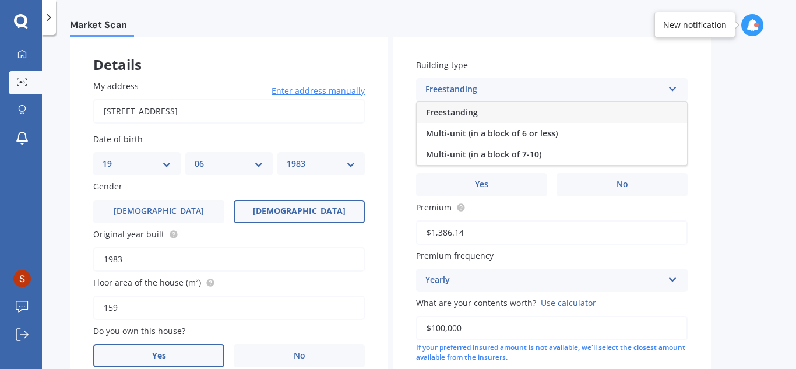
click at [480, 111] on div "Freestanding" at bounding box center [551, 112] width 270 height 21
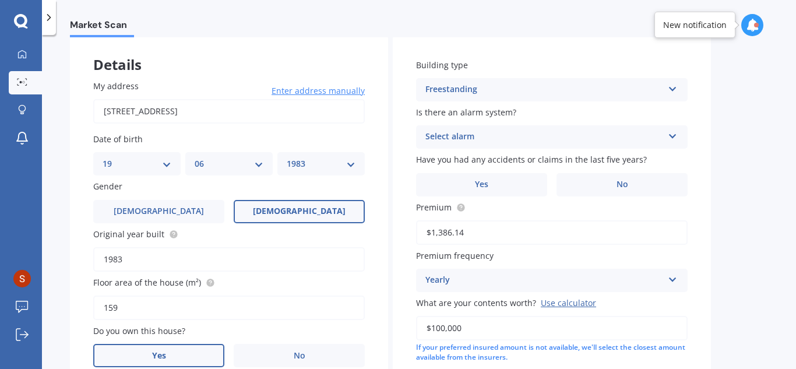
click at [503, 139] on div "Select alarm" at bounding box center [544, 137] width 238 height 14
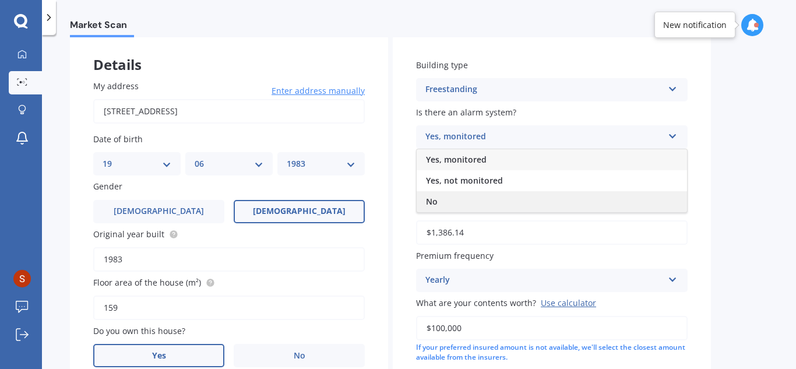
click at [473, 200] on div "No" at bounding box center [551, 201] width 270 height 21
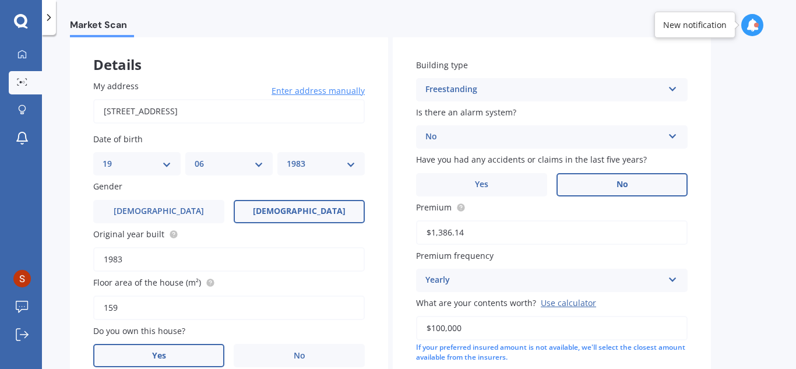
click at [600, 183] on label "No" at bounding box center [621, 184] width 131 height 23
click at [0, 0] on input "No" at bounding box center [0, 0] width 0 height 0
click at [467, 136] on div "No" at bounding box center [544, 137] width 238 height 14
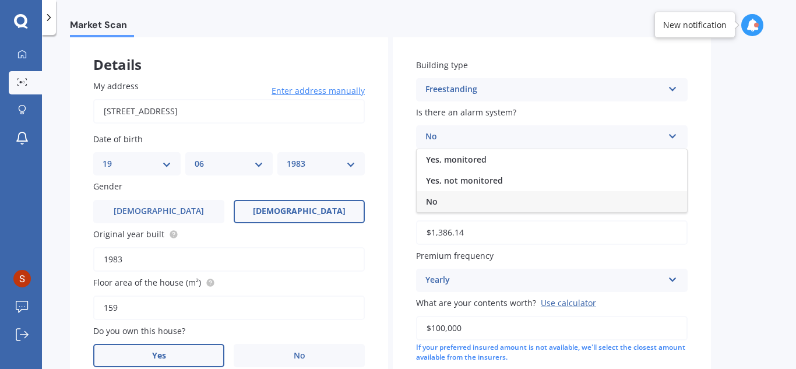
click at [459, 200] on div "No" at bounding box center [551, 201] width 270 height 21
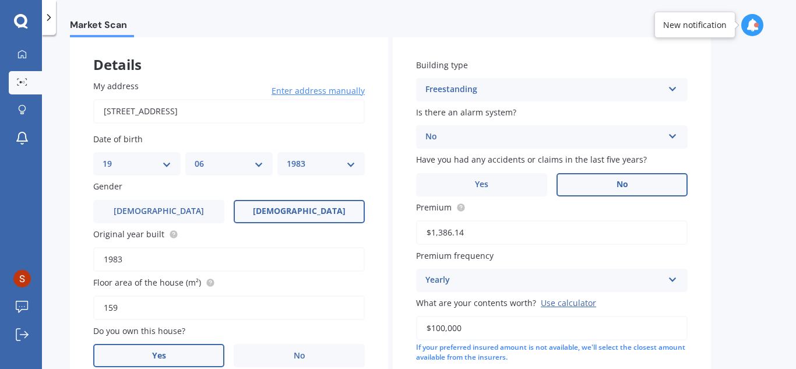
click at [519, 207] on label "Premium" at bounding box center [549, 207] width 267 height 12
click at [519, 220] on input "$1,386.14" at bounding box center [551, 232] width 271 height 24
click at [522, 276] on div "Yearly" at bounding box center [544, 280] width 238 height 14
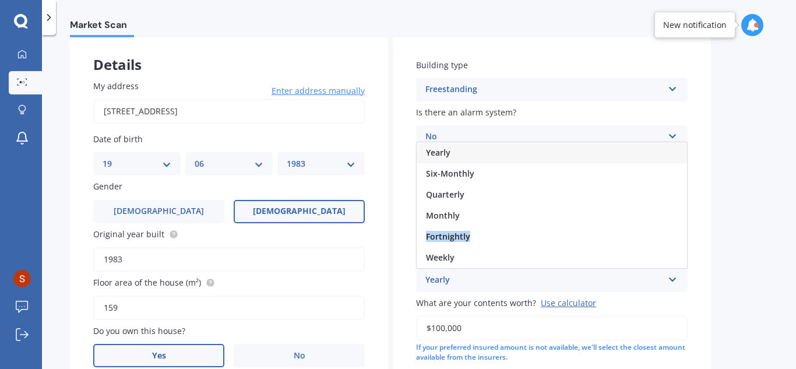
click at [493, 232] on div "Yearly Six-Monthly Quarterly Monthly Fortnightly Weekly" at bounding box center [551, 205] width 271 height 127
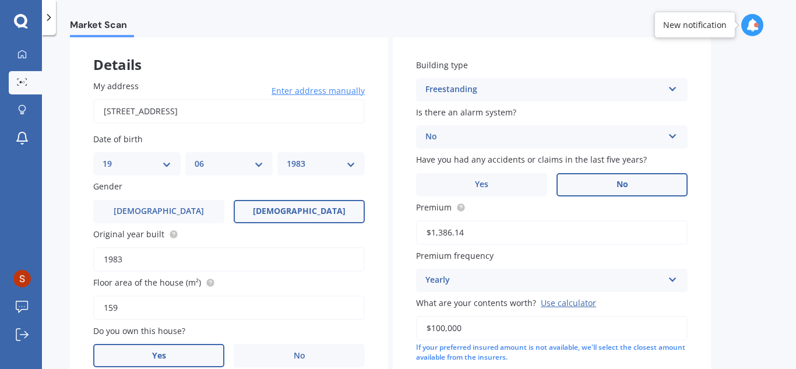
click at [483, 284] on div "Yearly" at bounding box center [544, 280] width 238 height 14
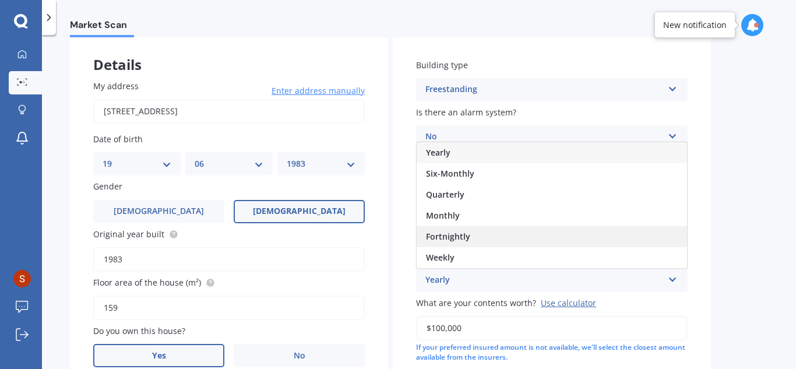
click at [462, 238] on span "Fortnightly" at bounding box center [448, 236] width 44 height 11
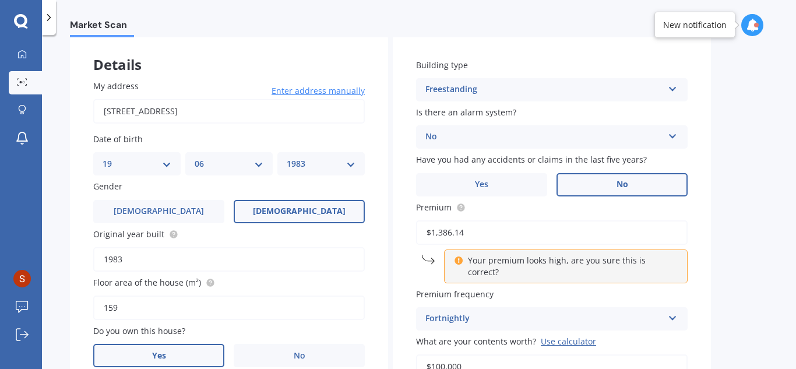
click at [546, 312] on div "Fortnightly" at bounding box center [544, 319] width 238 height 14
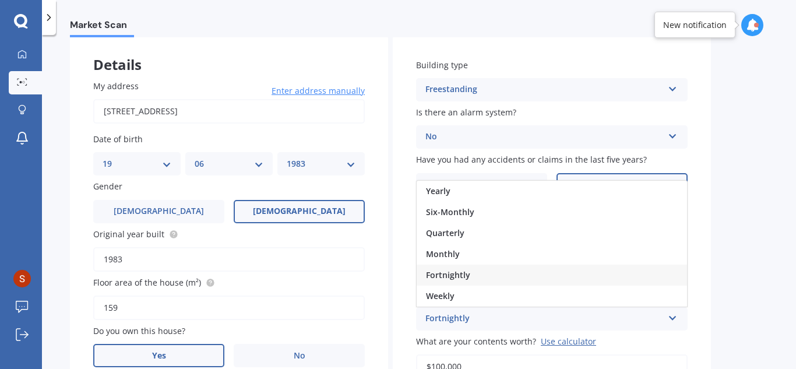
click at [406, 285] on div "Building type Freestanding Freestanding Multi-unit (in a block of 6 or less) Mu…" at bounding box center [552, 284] width 318 height 496
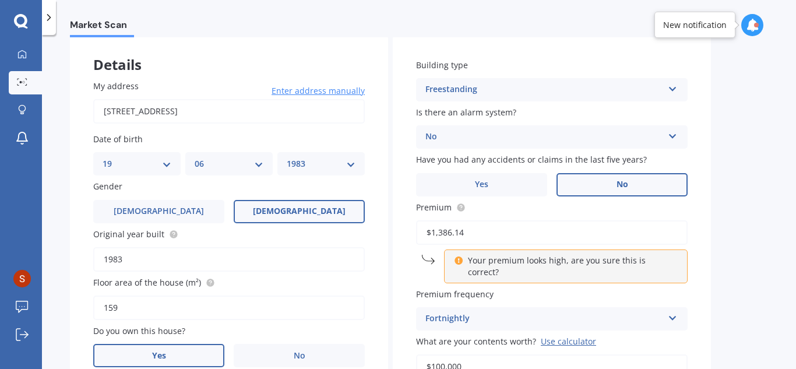
click at [469, 312] on div "Fortnightly" at bounding box center [544, 319] width 238 height 14
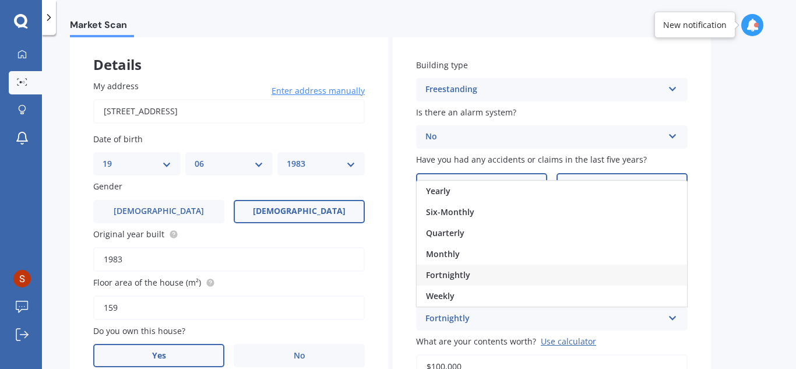
click at [452, 181] on div "Yearly" at bounding box center [551, 191] width 270 height 21
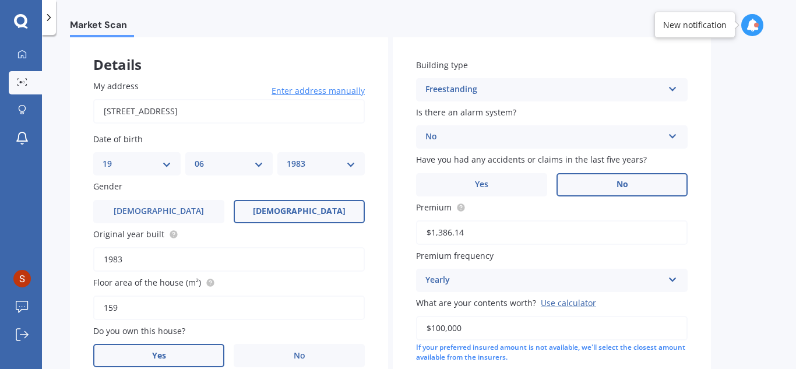
click at [400, 256] on div "Building type Freestanding Freestanding Multi-unit (in a block of 6 or less) Mu…" at bounding box center [552, 265] width 318 height 458
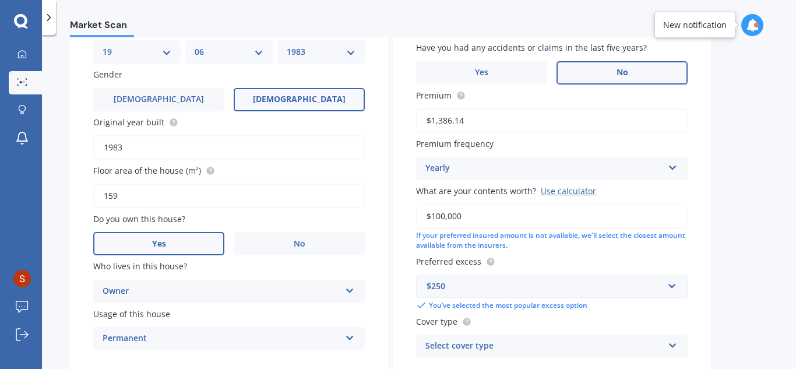
scroll to position [175, 0]
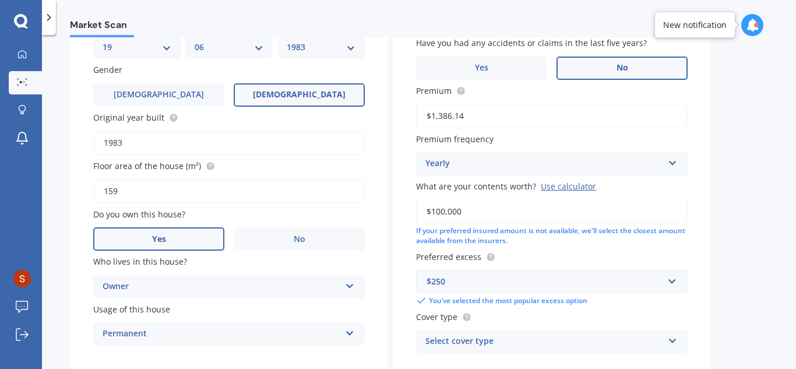
click at [505, 282] on div "$250" at bounding box center [544, 281] width 236 height 13
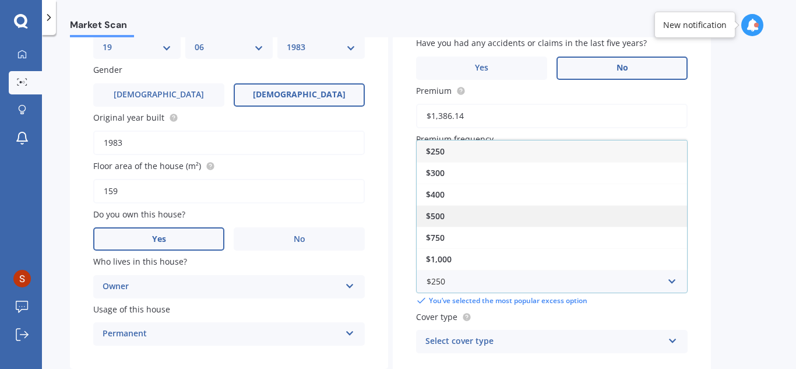
click at [453, 217] on div "$500" at bounding box center [551, 216] width 270 height 22
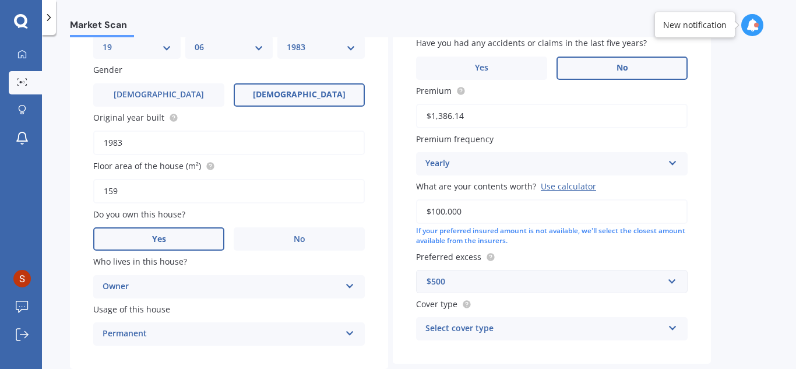
click at [411, 291] on div "Building type Freestanding Freestanding Multi-unit (in a block of 6 or less) Mu…" at bounding box center [552, 141] width 318 height 445
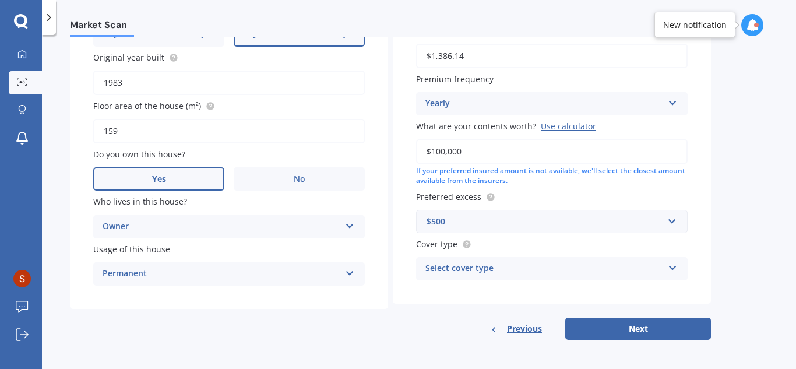
scroll to position [236, 0]
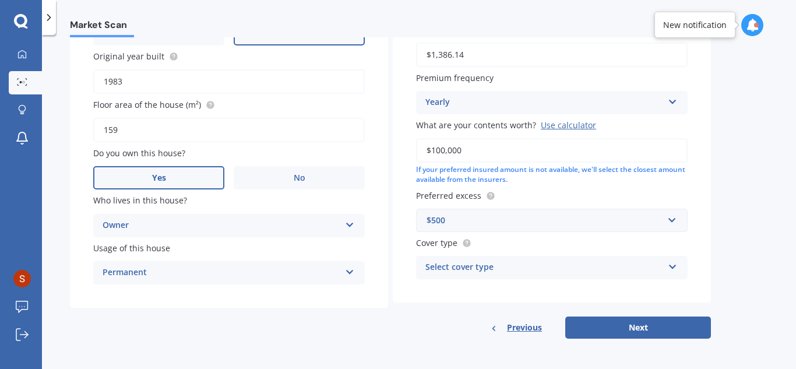
click at [462, 267] on div "Select cover type" at bounding box center [544, 267] width 238 height 14
click at [412, 263] on div "Building type Freestanding Freestanding Multi-unit (in a block of 6 or less) Mu…" at bounding box center [552, 80] width 318 height 445
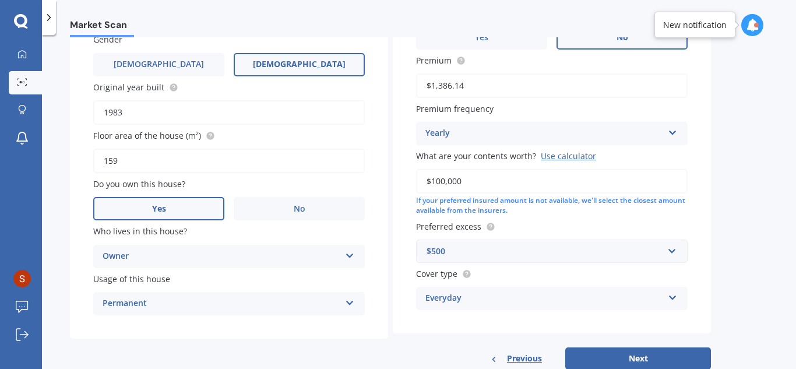
scroll to position [178, 0]
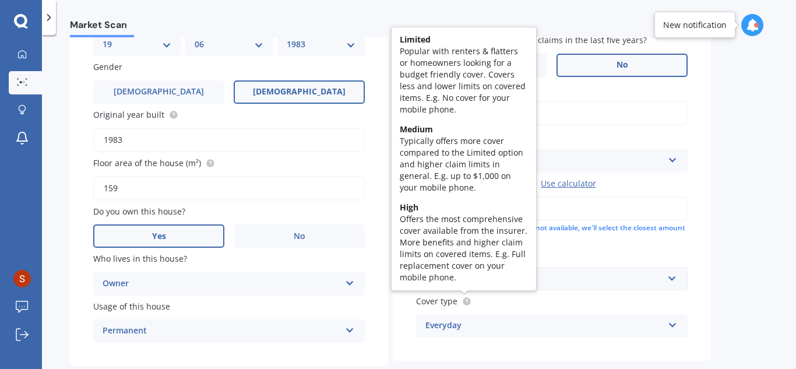
drag, startPoint x: 468, startPoint y: 302, endPoint x: 412, endPoint y: 303, distance: 55.4
click at [412, 303] on div "Building type Freestanding Freestanding Multi-unit (in a block of 6 or less) Mu…" at bounding box center [552, 138] width 318 height 445
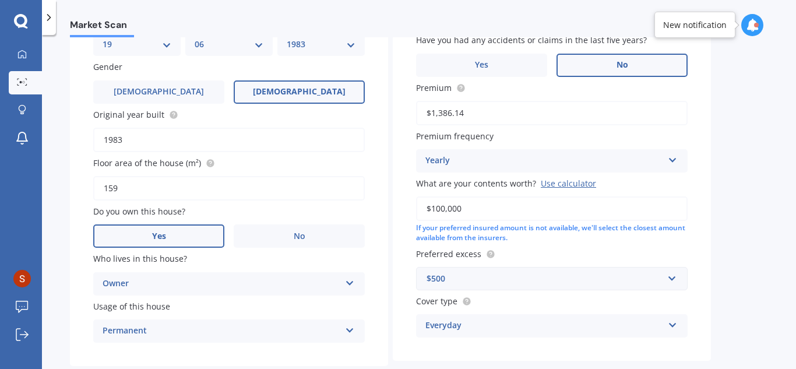
click at [460, 324] on div "Everyday" at bounding box center [544, 326] width 238 height 14
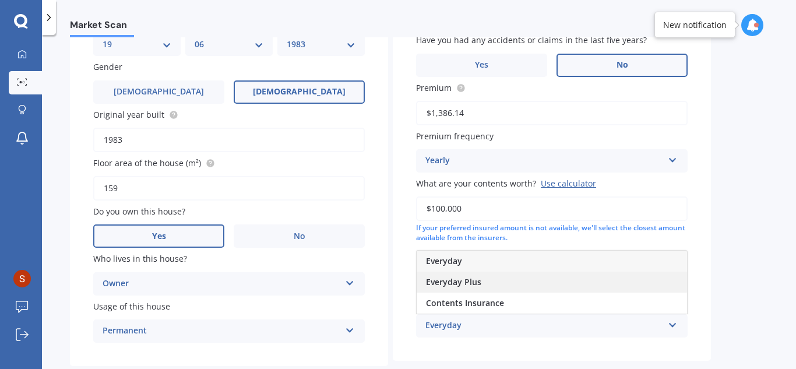
click at [462, 282] on span "Everyday Plus" at bounding box center [453, 281] width 55 height 11
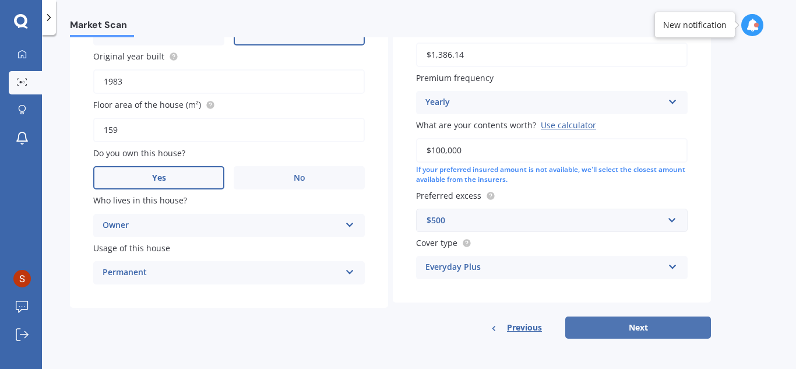
click at [640, 330] on button "Next" at bounding box center [638, 327] width 146 height 22
select select "19"
select select "06"
select select "1983"
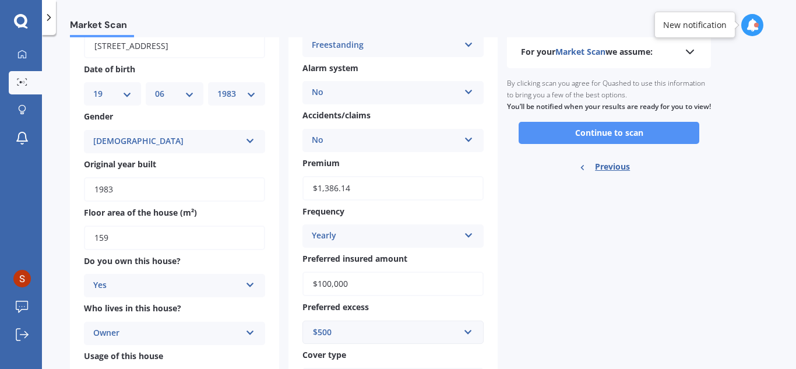
scroll to position [35, 0]
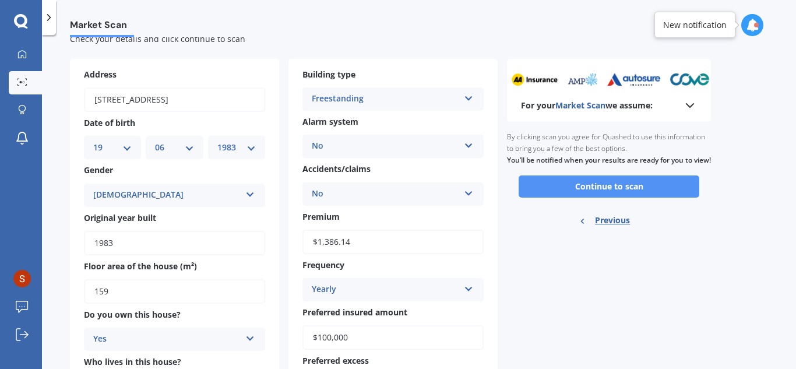
click at [573, 197] on button "Continue to scan" at bounding box center [608, 186] width 181 height 22
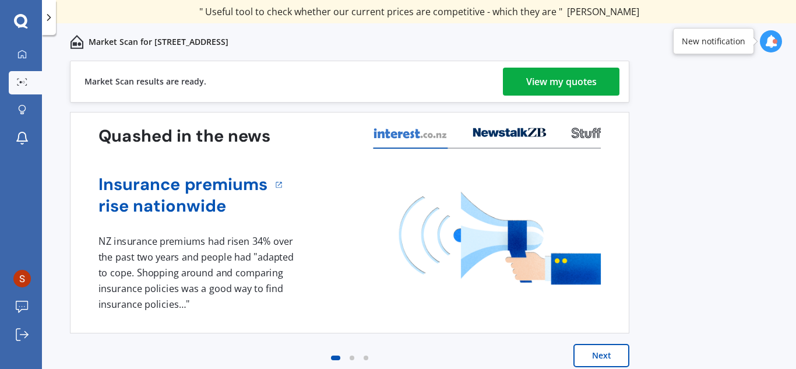
click at [572, 89] on div "View my quotes" at bounding box center [561, 82] width 70 height 28
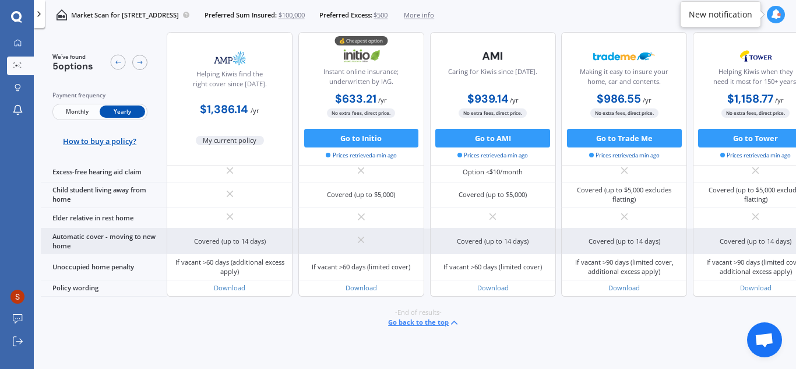
scroll to position [715, 0]
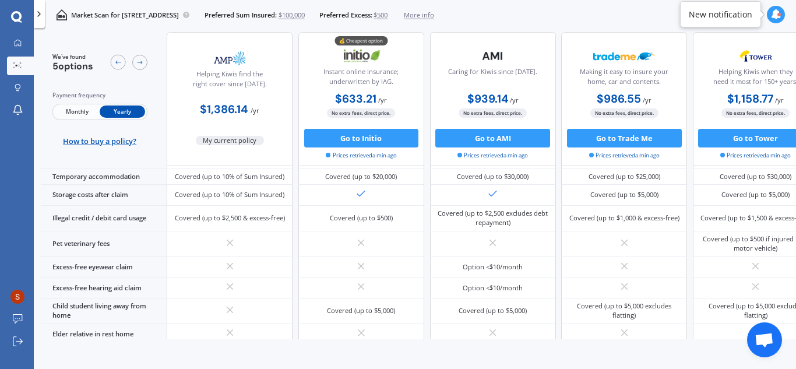
click at [387, 15] on span "$500" at bounding box center [380, 14] width 14 height 9
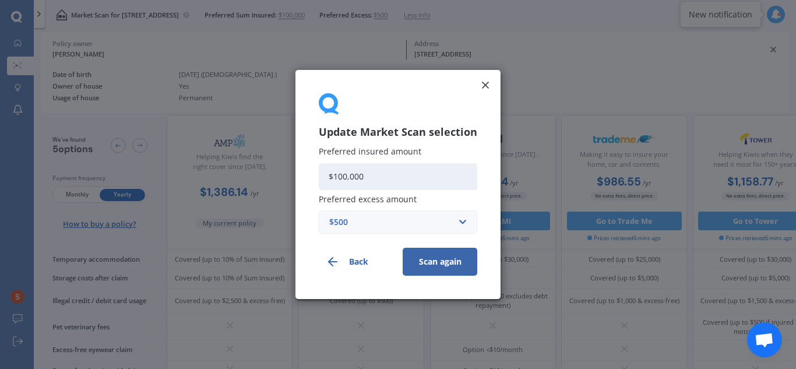
click at [381, 223] on div "$500" at bounding box center [390, 221] width 123 height 13
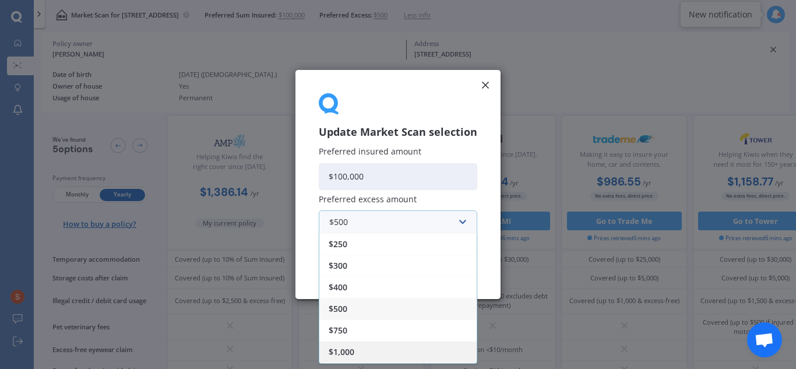
click at [340, 345] on div "$1,000" at bounding box center [397, 352] width 157 height 22
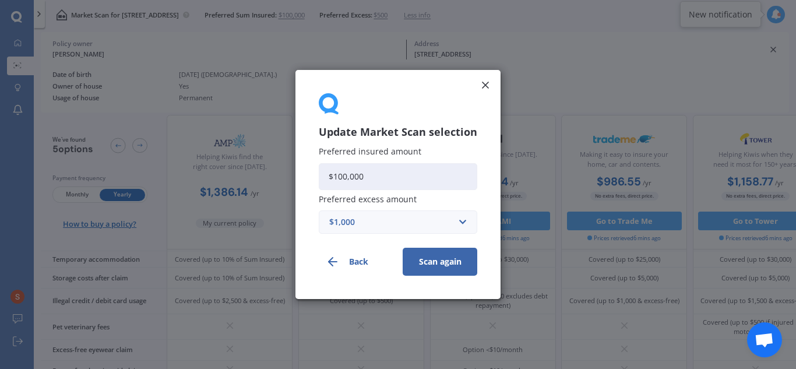
click at [423, 266] on button "Scan again" at bounding box center [439, 262] width 75 height 28
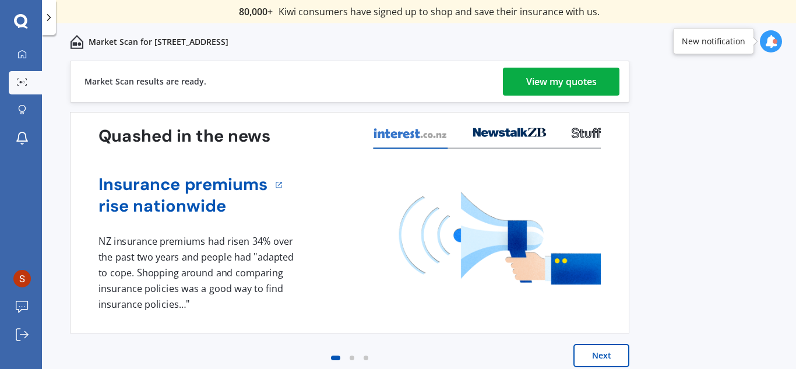
click at [549, 82] on div "View my quotes" at bounding box center [561, 82] width 70 height 28
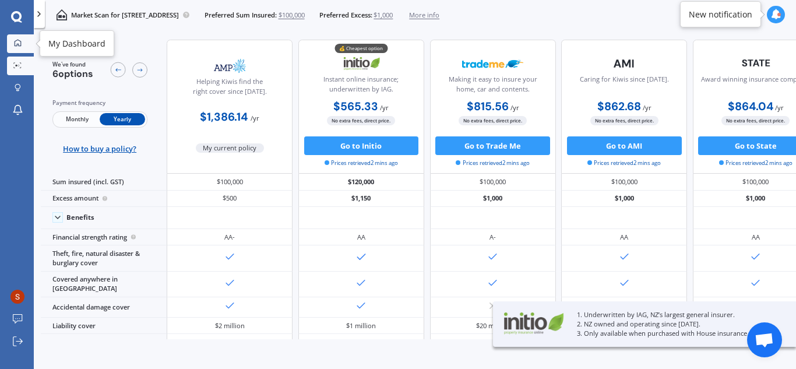
click at [14, 43] on icon at bounding box center [18, 43] width 8 height 8
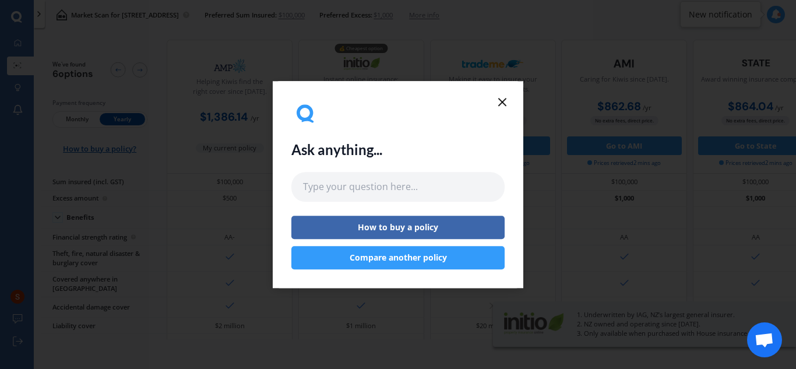
click at [501, 98] on icon at bounding box center [502, 102] width 14 height 14
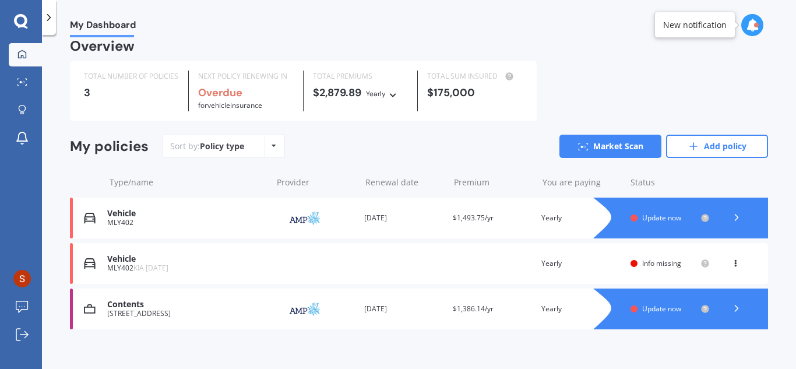
scroll to position [22, 0]
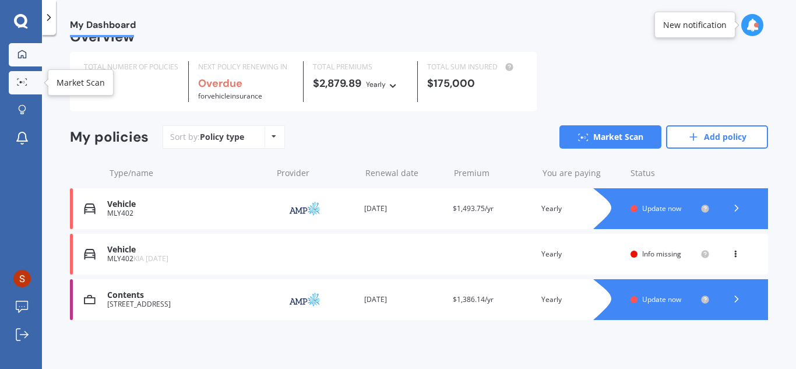
click at [21, 87] on link "Market Scan" at bounding box center [25, 82] width 33 height 23
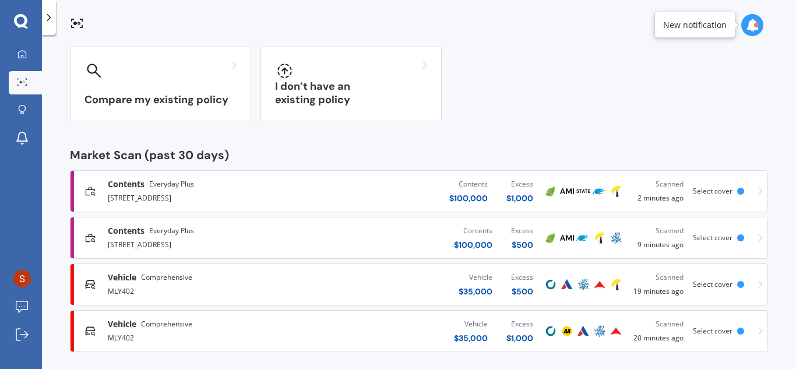
scroll to position [97, 0]
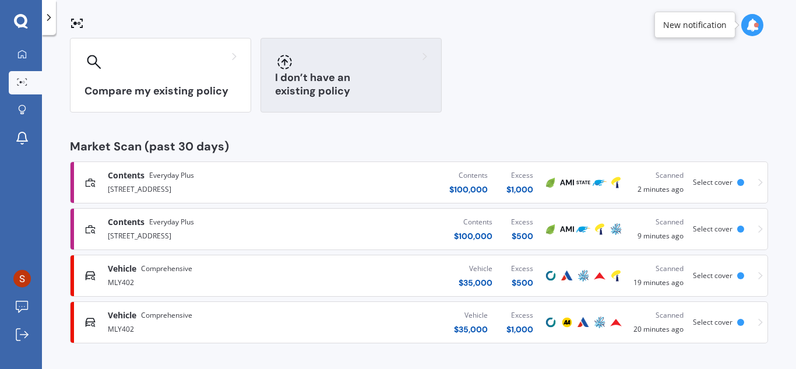
click at [268, 87] on div "I don’t have an existing policy" at bounding box center [350, 75] width 181 height 75
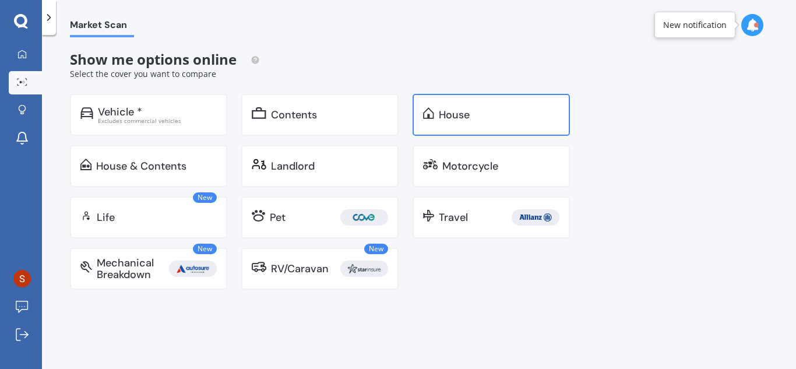
click at [463, 118] on div "House" at bounding box center [454, 115] width 31 height 12
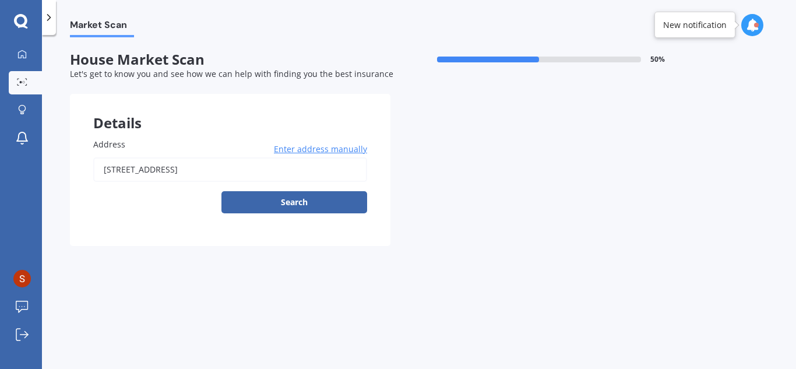
click at [196, 167] on input "[STREET_ADDRESS]" at bounding box center [230, 169] width 274 height 24
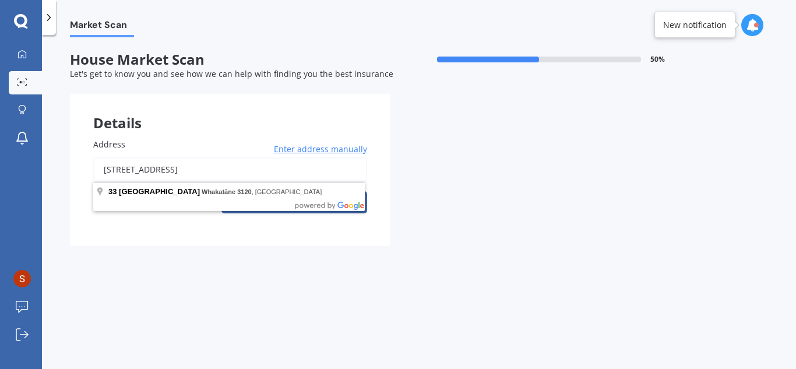
drag, startPoint x: 249, startPoint y: 167, endPoint x: 182, endPoint y: 171, distance: 66.5
click at [185, 172] on input "[STREET_ADDRESS]" at bounding box center [230, 169] width 274 height 24
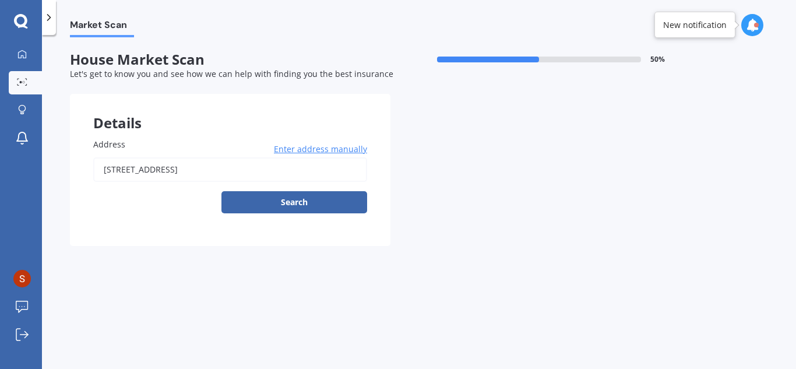
type input "[STREET_ADDRESS]"
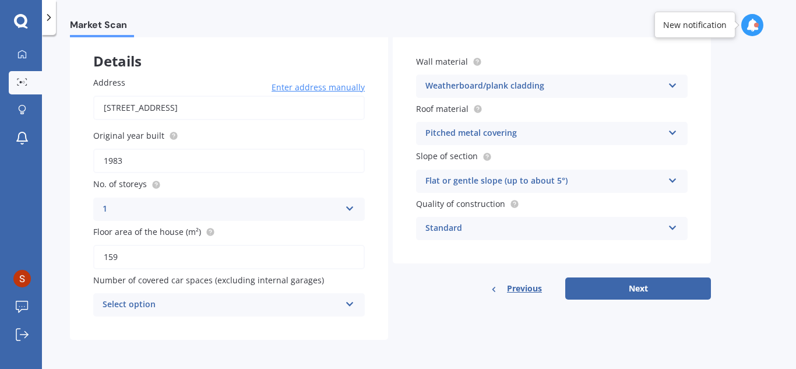
scroll to position [63, 0]
click at [234, 303] on div "Select option" at bounding box center [221, 303] width 238 height 14
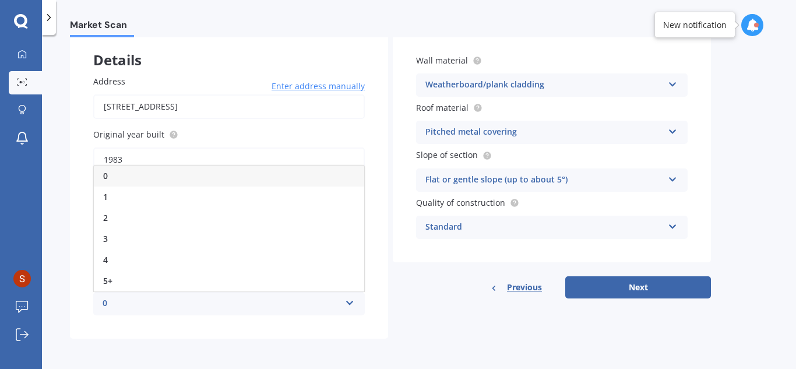
click at [148, 199] on div "1" at bounding box center [229, 196] width 270 height 21
click at [154, 308] on div "1" at bounding box center [221, 303] width 238 height 14
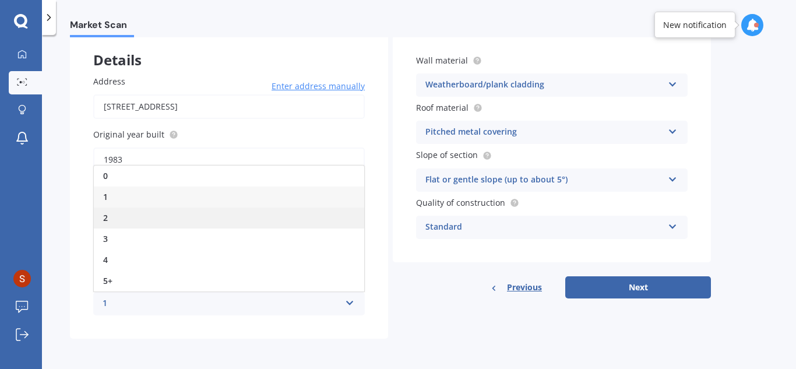
click at [130, 220] on div "2" at bounding box center [229, 217] width 270 height 21
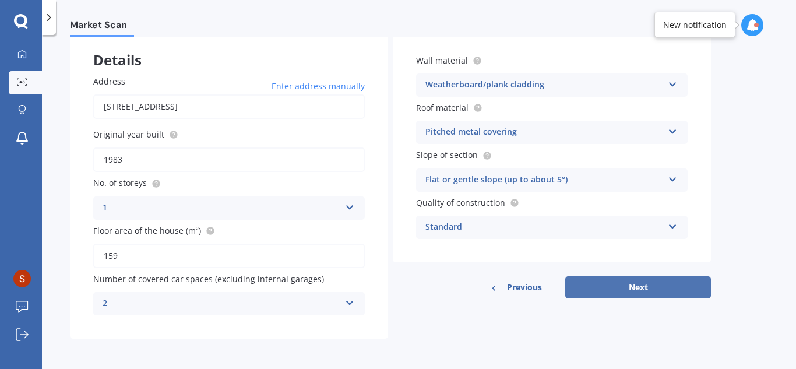
click at [634, 284] on button "Next" at bounding box center [638, 287] width 146 height 22
select select "19"
select select "06"
select select "1983"
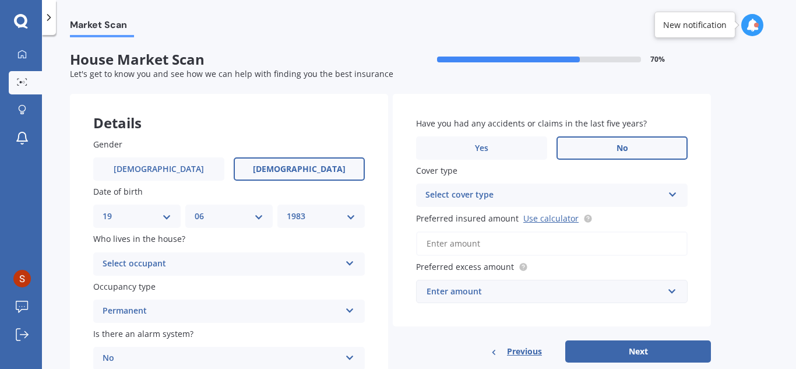
scroll to position [102, 0]
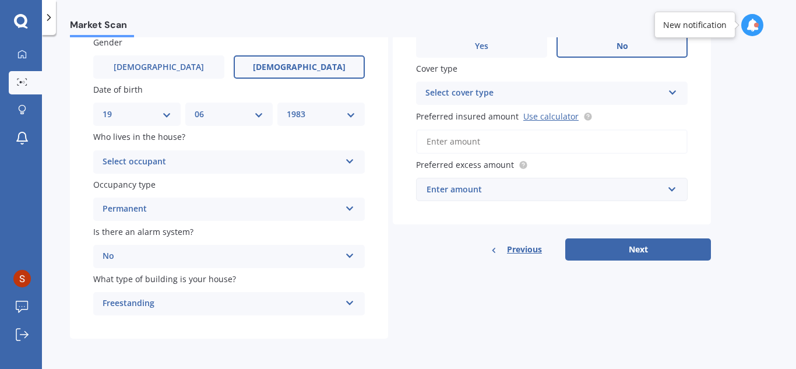
click at [235, 162] on div "Select occupant" at bounding box center [221, 162] width 238 height 14
click at [208, 181] on div "Owner" at bounding box center [229, 184] width 270 height 21
click at [211, 210] on div "Permanent" at bounding box center [221, 209] width 238 height 14
click at [207, 235] on div "Permanent" at bounding box center [229, 231] width 270 height 21
click at [204, 256] on div "No" at bounding box center [221, 256] width 238 height 14
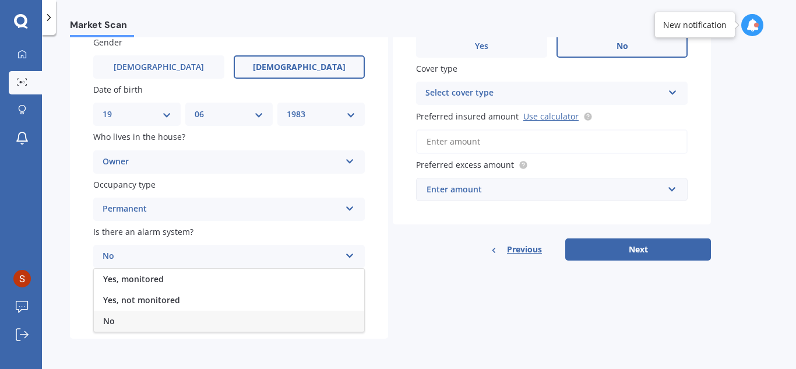
click at [204, 256] on div "No" at bounding box center [221, 256] width 238 height 14
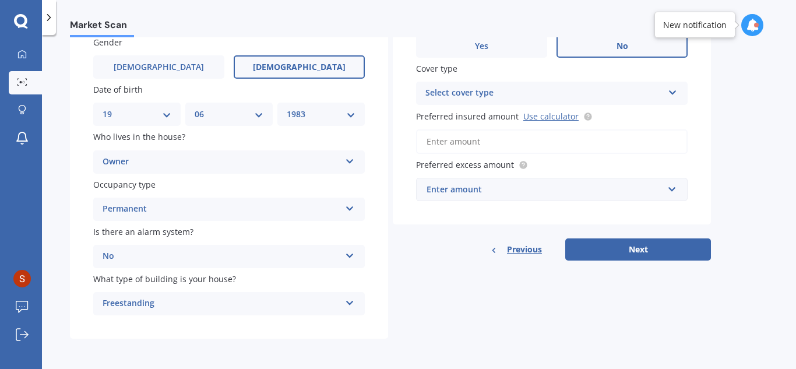
scroll to position [0, 0]
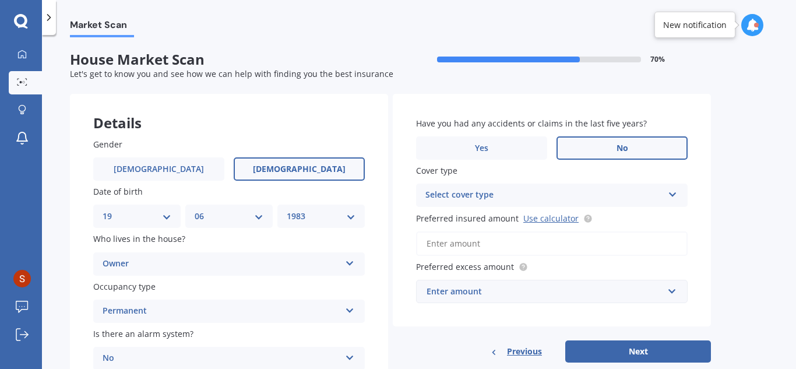
click at [511, 193] on div "Select cover type" at bounding box center [544, 195] width 238 height 14
click at [506, 219] on div "High" at bounding box center [551, 217] width 270 height 21
click at [439, 250] on input "Preferred insured amount Use calculator" at bounding box center [551, 243] width 271 height 24
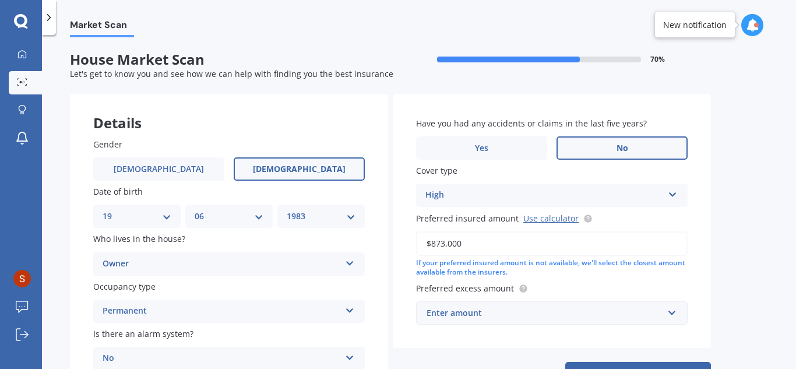
type input "$873,000"
click at [627, 282] on label "Preferred excess amount" at bounding box center [549, 288] width 267 height 12
click at [531, 315] on div "Enter amount" at bounding box center [544, 312] width 236 height 13
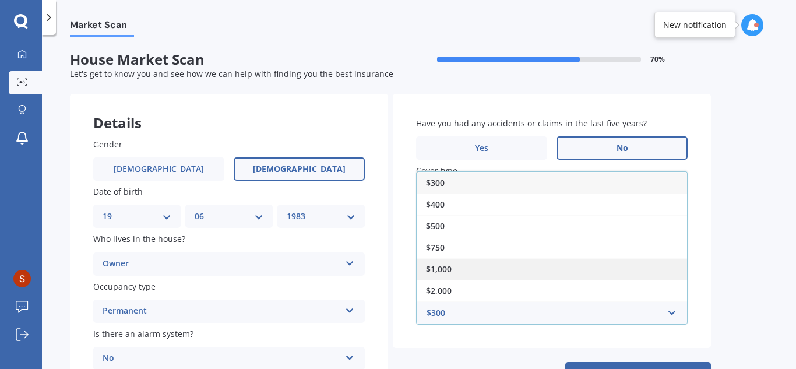
click at [499, 274] on div "$1,000" at bounding box center [551, 269] width 270 height 22
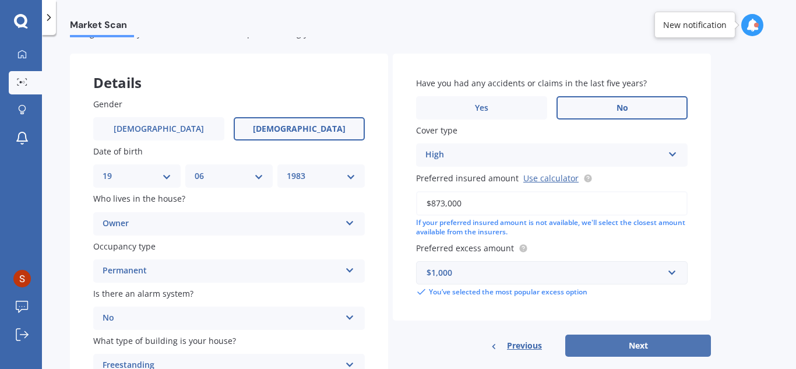
scroll to position [58, 0]
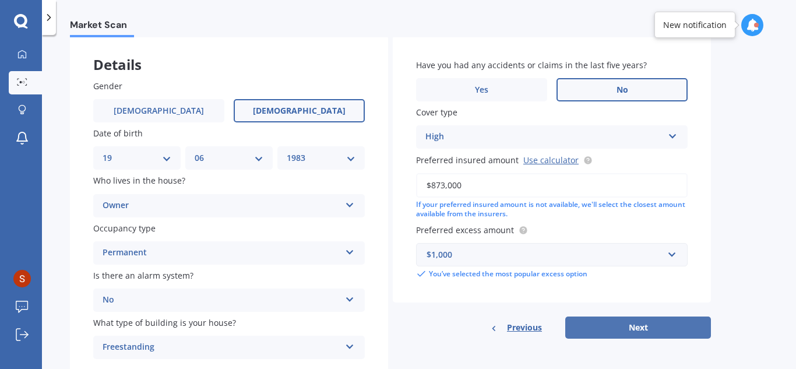
click at [655, 325] on button "Next" at bounding box center [638, 327] width 146 height 22
select select "19"
select select "06"
select select "1983"
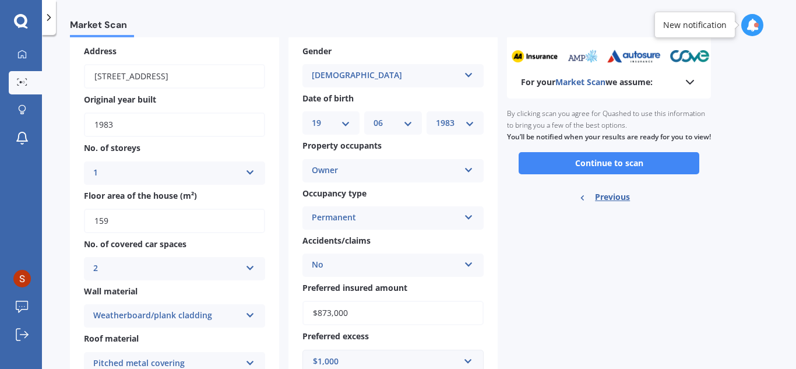
scroll to position [0, 0]
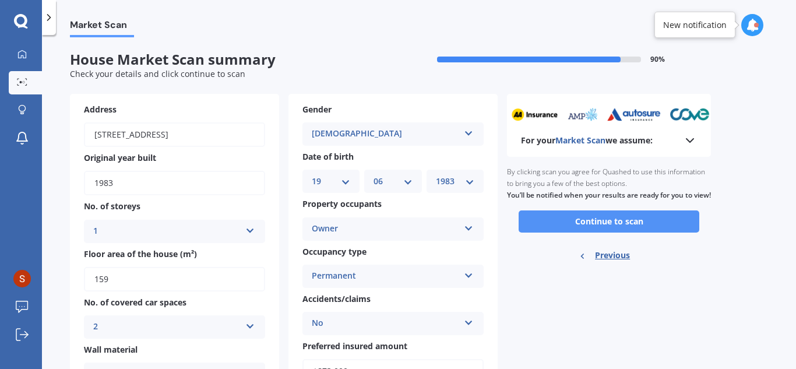
click at [580, 232] on button "Continue to scan" at bounding box center [608, 221] width 181 height 22
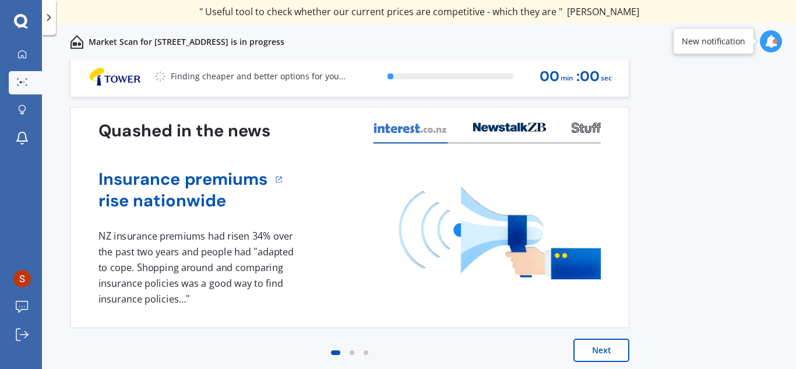
scroll to position [10, 0]
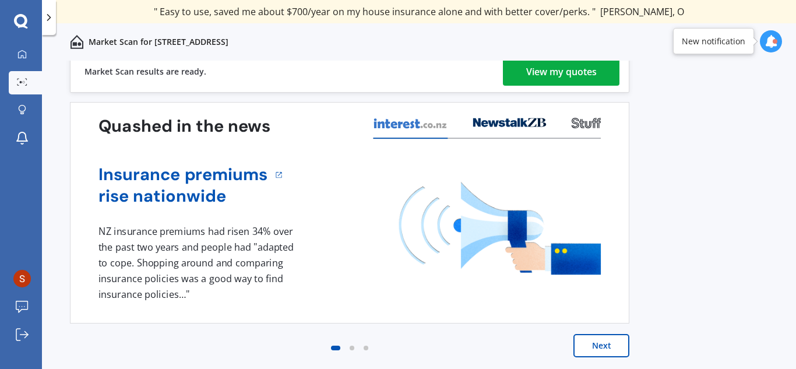
click at [563, 73] on div "View my quotes" at bounding box center [561, 72] width 70 height 28
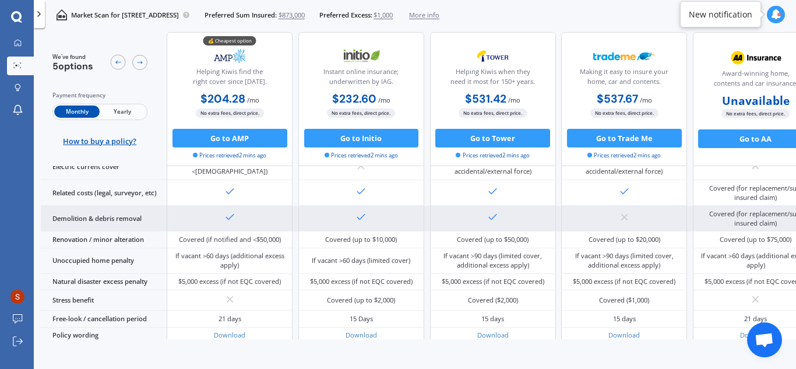
scroll to position [437, 0]
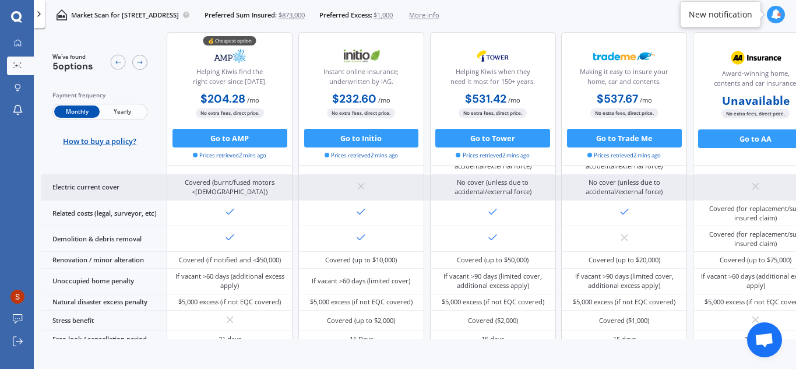
click at [292, 198] on div "Covered (burnt/fused motors <[DEMOGRAPHIC_DATA])" at bounding box center [230, 188] width 126 height 26
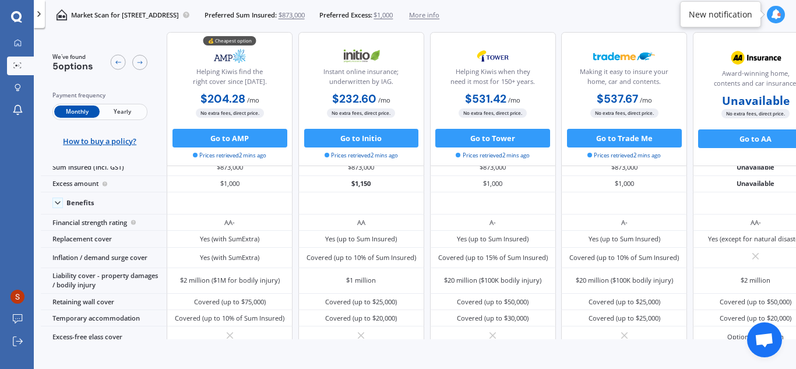
scroll to position [0, 0]
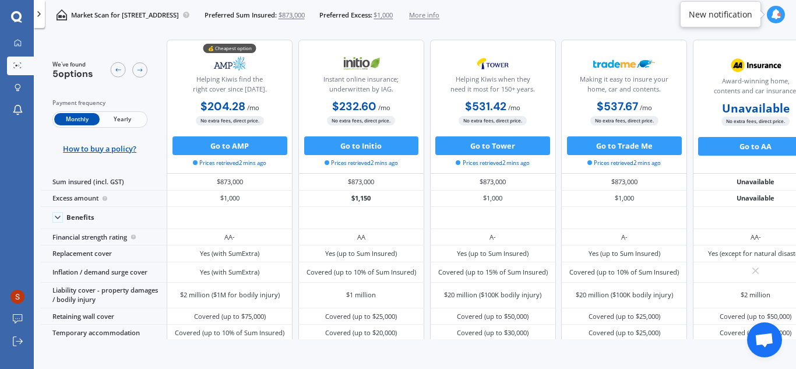
click at [393, 16] on span "$1,000" at bounding box center [382, 14] width 19 height 9
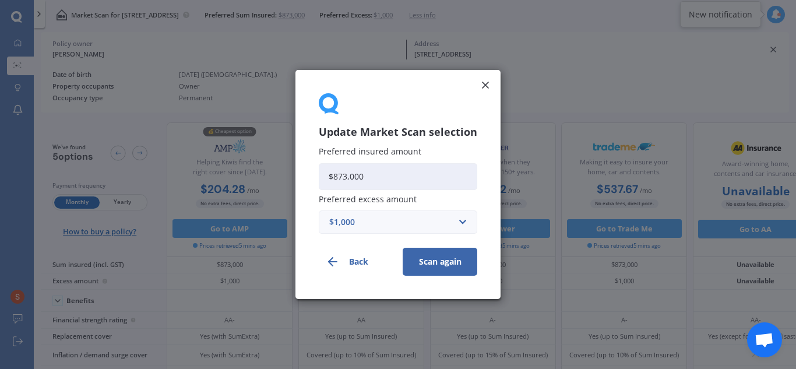
click at [390, 225] on div "$1,000" at bounding box center [390, 221] width 123 height 13
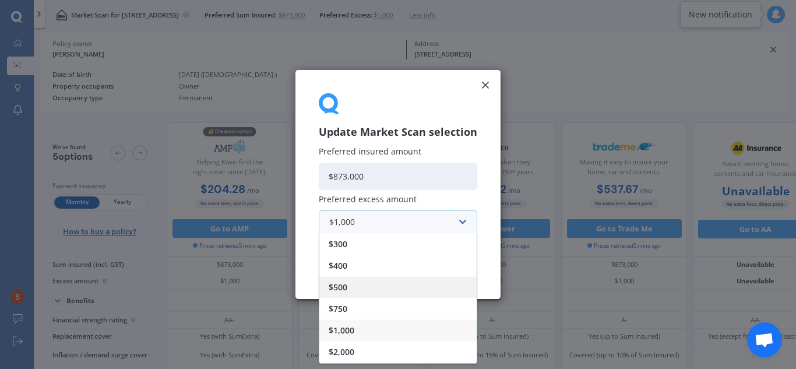
click at [362, 287] on div "$500" at bounding box center [397, 287] width 157 height 22
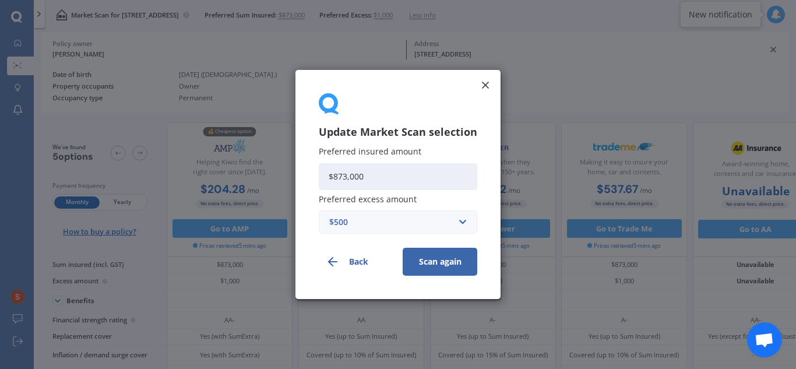
click at [440, 261] on button "Scan again" at bounding box center [439, 262] width 75 height 28
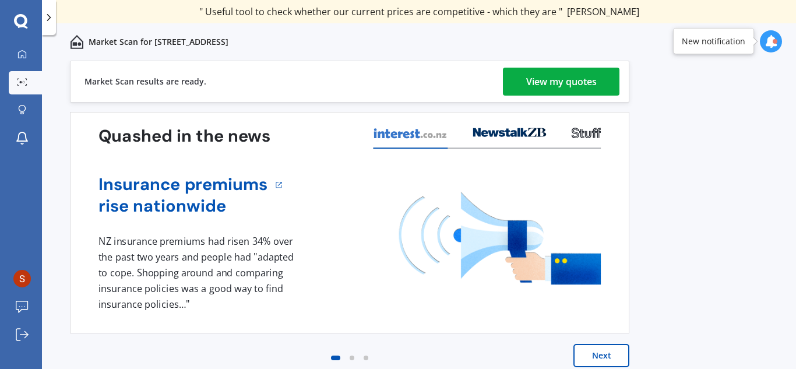
click at [572, 78] on div "View my quotes" at bounding box center [561, 82] width 70 height 28
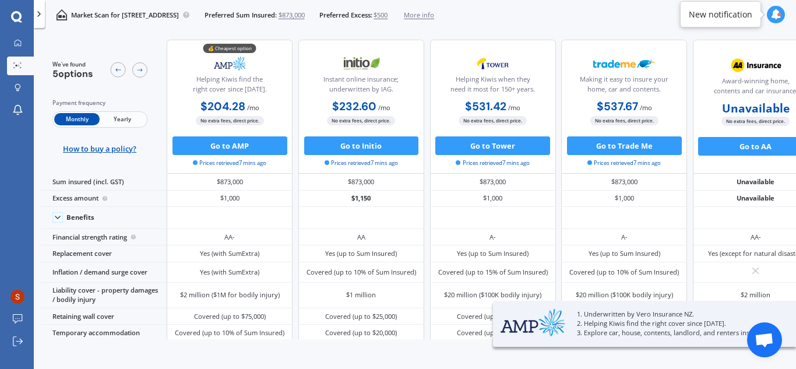
click at [305, 15] on span "$873,000" at bounding box center [291, 14] width 26 height 9
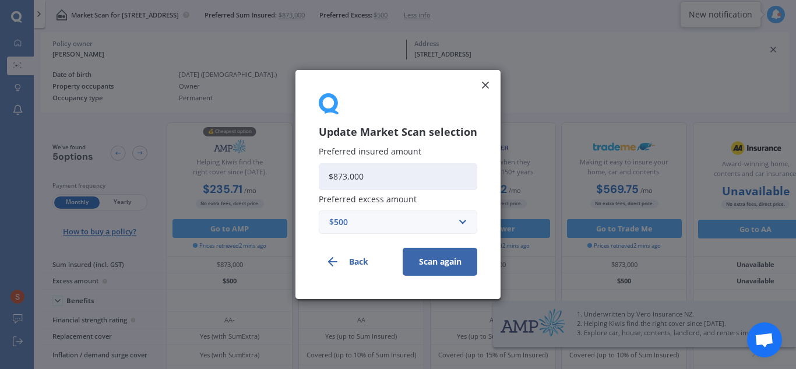
click at [375, 175] on input "$873,000" at bounding box center [398, 176] width 158 height 27
drag, startPoint x: 392, startPoint y: 175, endPoint x: 267, endPoint y: 141, distance: 129.1
click at [277, 147] on div "Update Market Scan selection Preferred insured amount $873,000 Preferred excess…" at bounding box center [398, 184] width 796 height 369
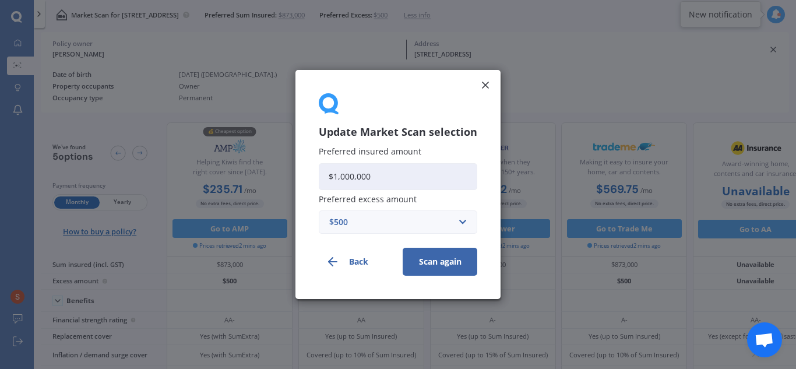
type input "$1,000,000"
click at [424, 261] on button "Scan again" at bounding box center [439, 262] width 75 height 28
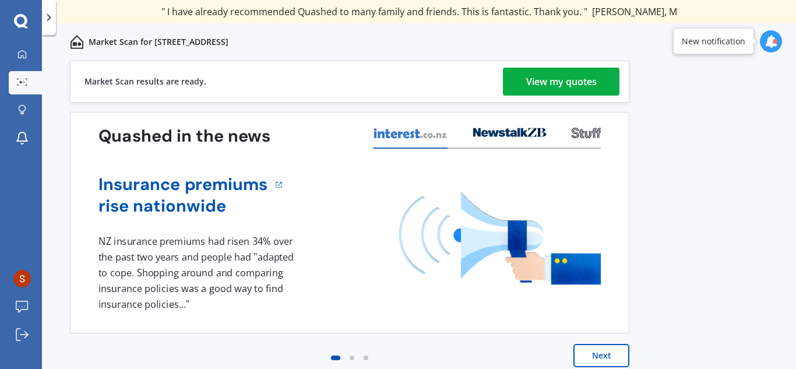
click at [568, 80] on div "View my quotes" at bounding box center [561, 82] width 70 height 28
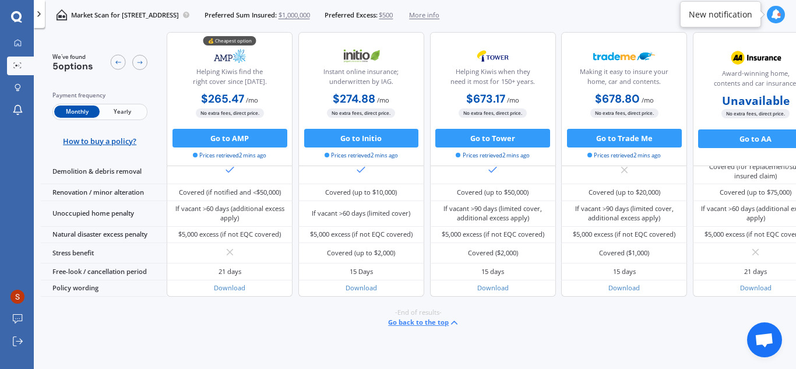
scroll to position [535, 0]
click at [397, 141] on button "Go to Initio" at bounding box center [361, 138] width 115 height 19
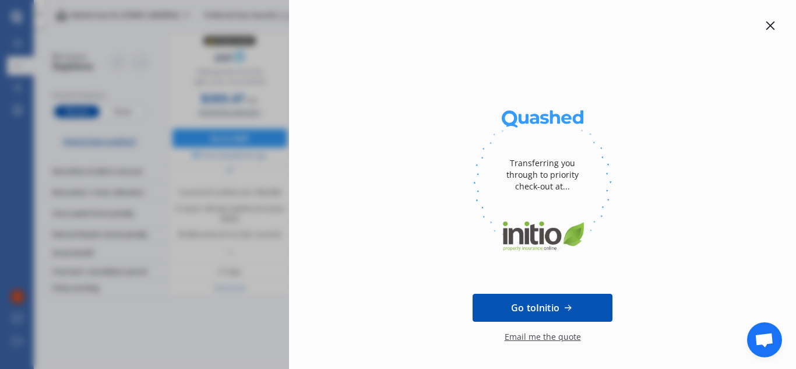
drag, startPoint x: 765, startPoint y: 28, endPoint x: 754, endPoint y: 33, distance: 12.2
click at [765, 29] on icon at bounding box center [769, 25] width 9 height 9
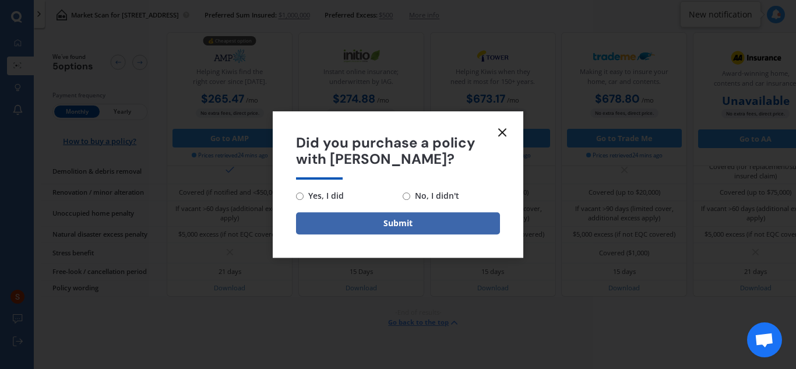
click at [303, 197] on input "Yes, I did" at bounding box center [300, 196] width 8 height 8
radio input "true"
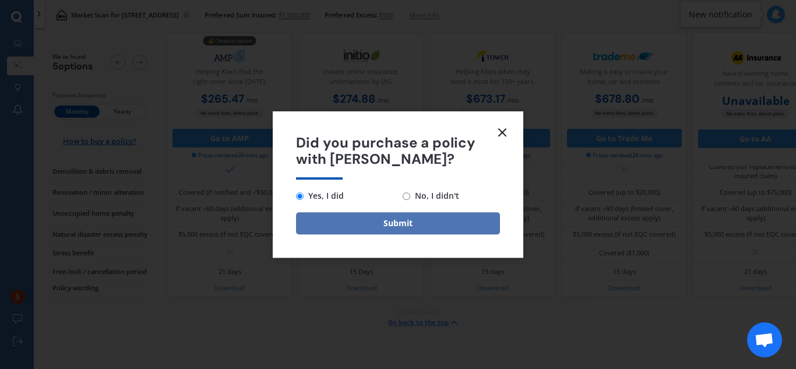
click at [366, 219] on button "Submit" at bounding box center [398, 223] width 204 height 22
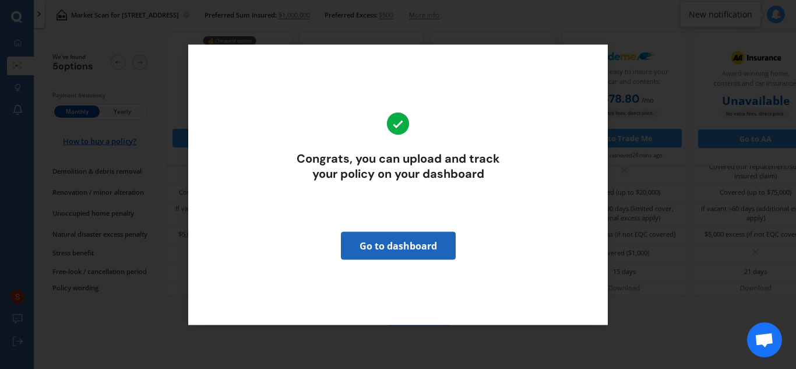
click at [387, 249] on link "Go to dashboard" at bounding box center [398, 245] width 115 height 28
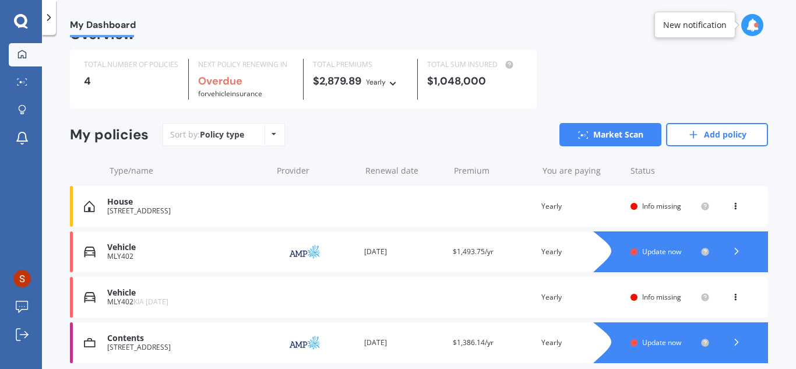
scroll to position [58, 0]
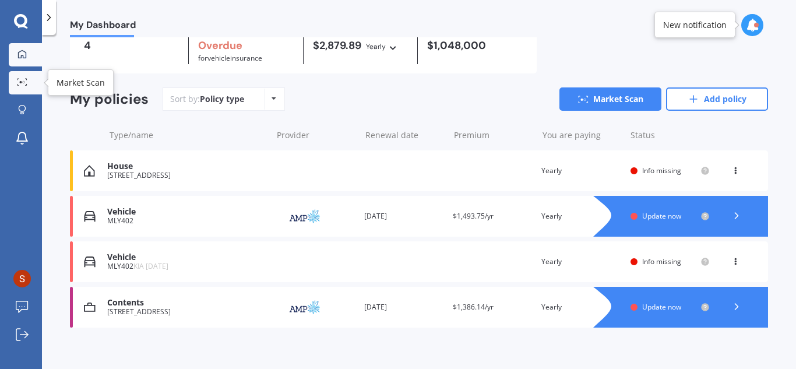
click at [27, 86] on div at bounding box center [21, 82] width 17 height 9
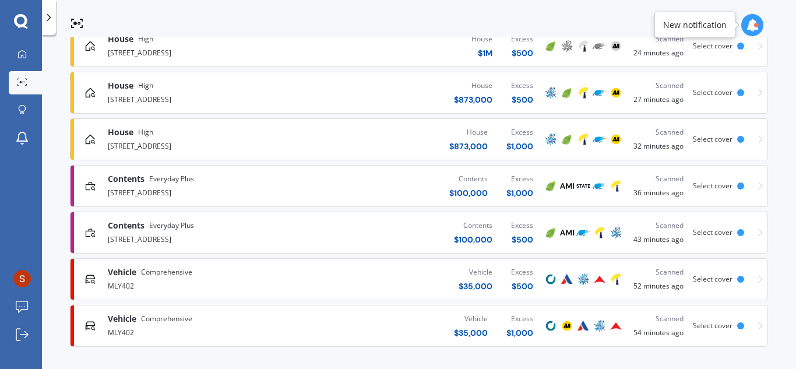
scroll to position [236, 0]
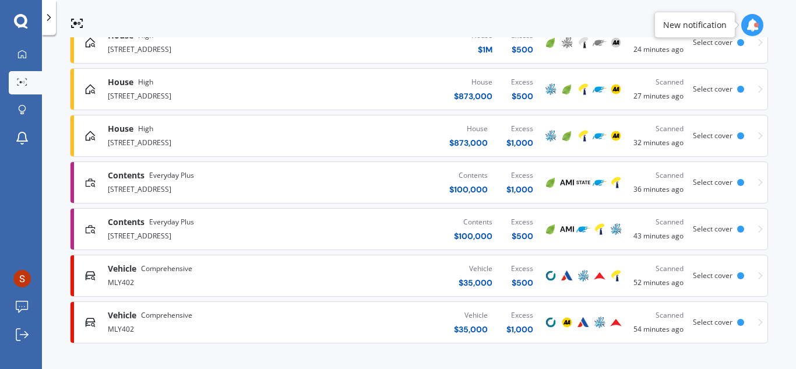
click at [358, 276] on div "Vehicle $ 35,000 Excess $ 500" at bounding box center [427, 275] width 229 height 35
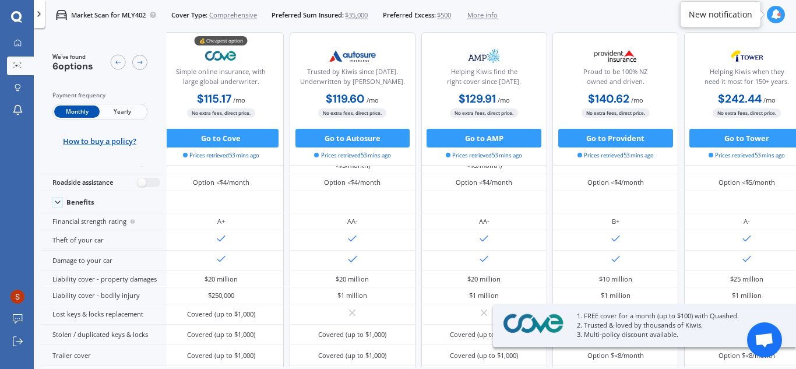
scroll to position [73, 0]
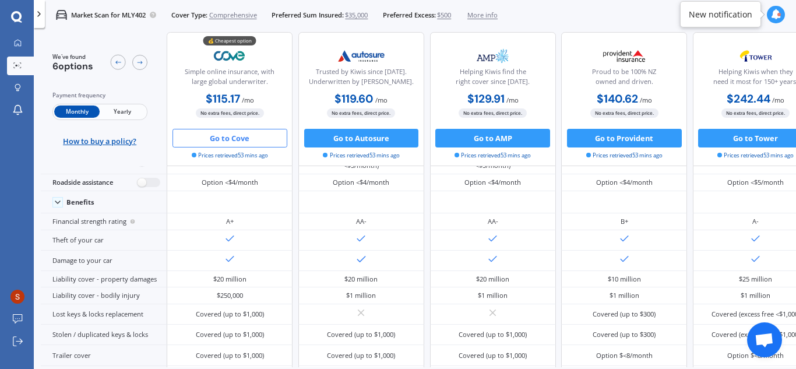
click at [222, 140] on button "Go to Cove" at bounding box center [229, 138] width 115 height 19
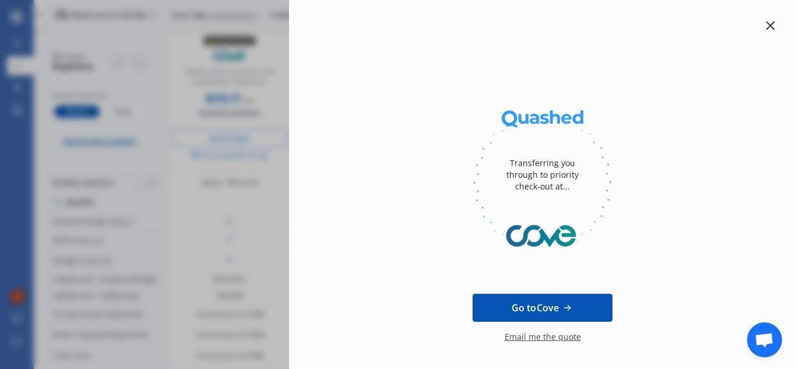
click at [260, 174] on div "Transferring you through to priority check-out at... Go to Cove Email me the qu…" at bounding box center [398, 184] width 796 height 369
click at [765, 26] on icon at bounding box center [769, 25] width 9 height 9
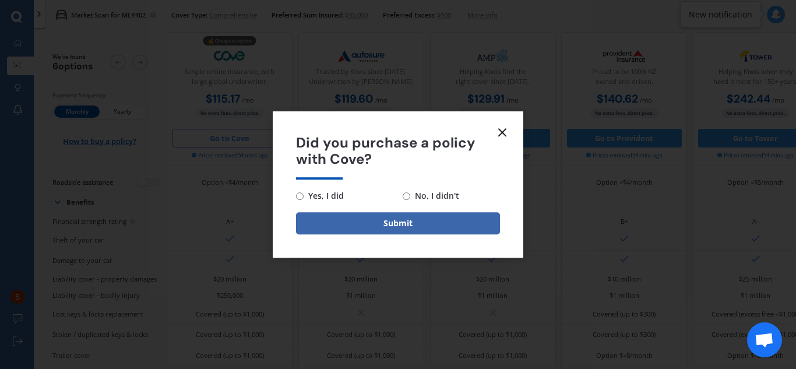
click at [503, 126] on icon at bounding box center [502, 132] width 14 height 14
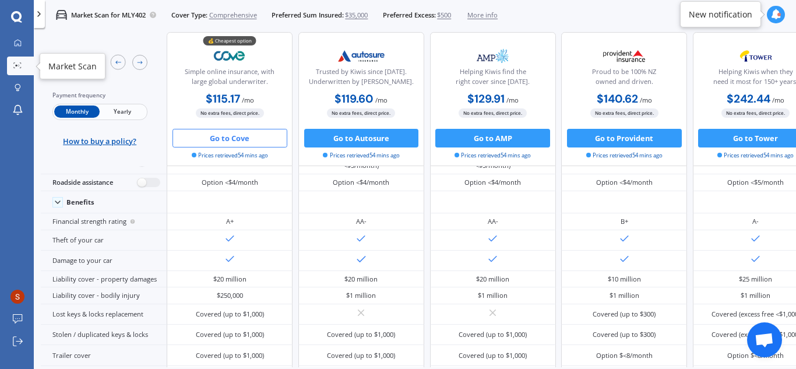
click at [12, 63] on div at bounding box center [17, 66] width 14 height 8
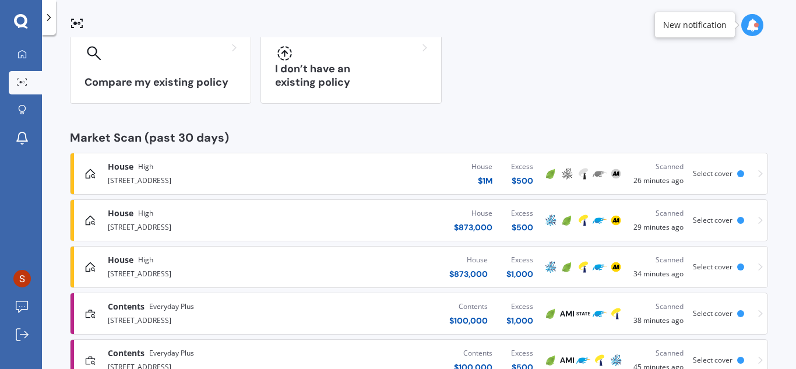
scroll to position [233, 0]
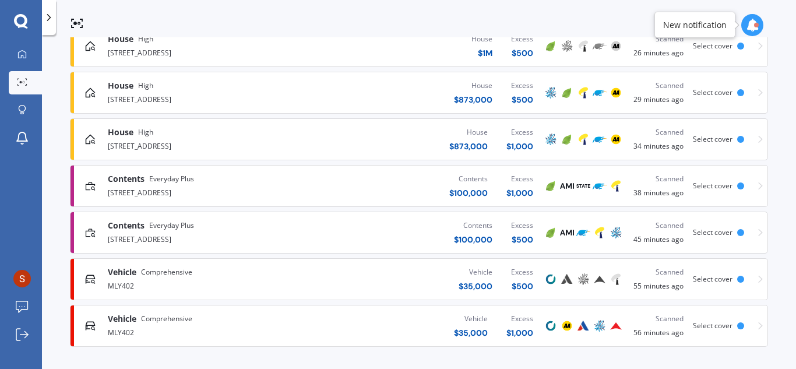
click at [234, 324] on div "MLY402" at bounding box center [211, 331] width 206 height 14
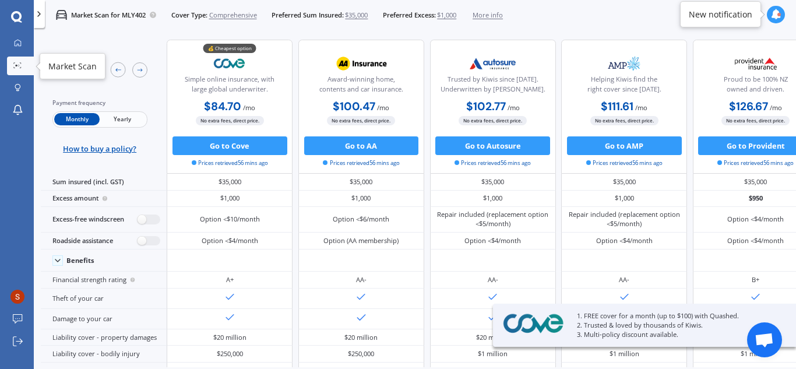
click at [13, 63] on icon at bounding box center [17, 65] width 8 height 6
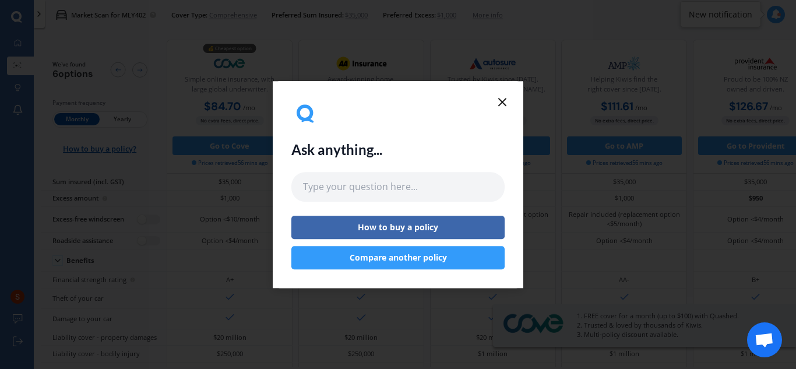
click at [506, 101] on icon at bounding box center [502, 102] width 14 height 14
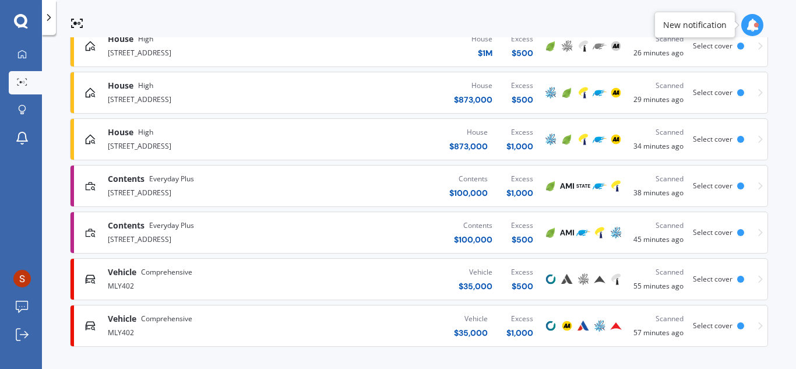
scroll to position [236, 0]
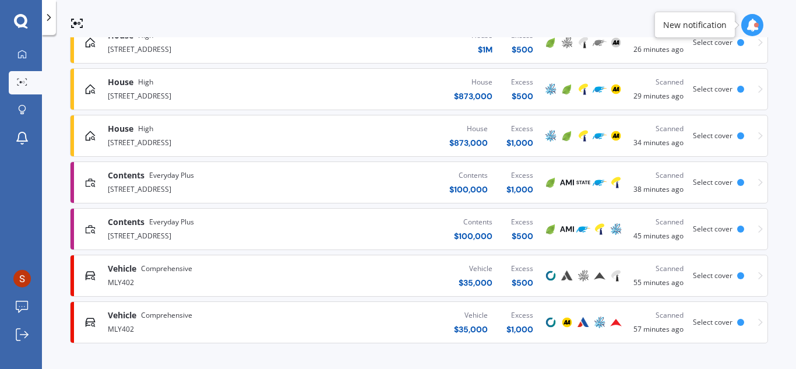
click at [213, 272] on div "Vehicle Comprehensive" at bounding box center [211, 269] width 206 height 12
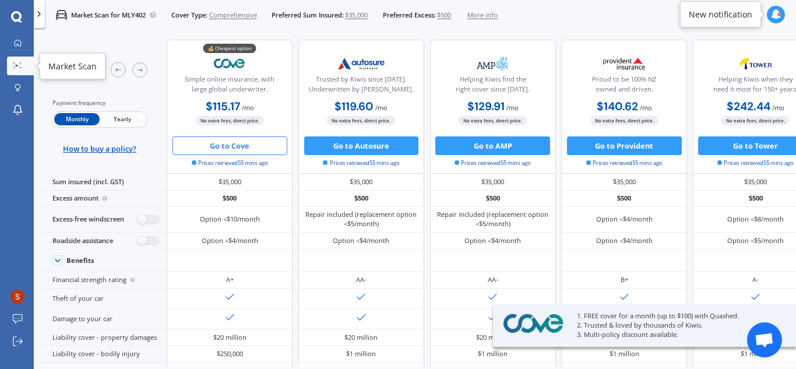
click at [22, 69] on div at bounding box center [17, 66] width 14 height 8
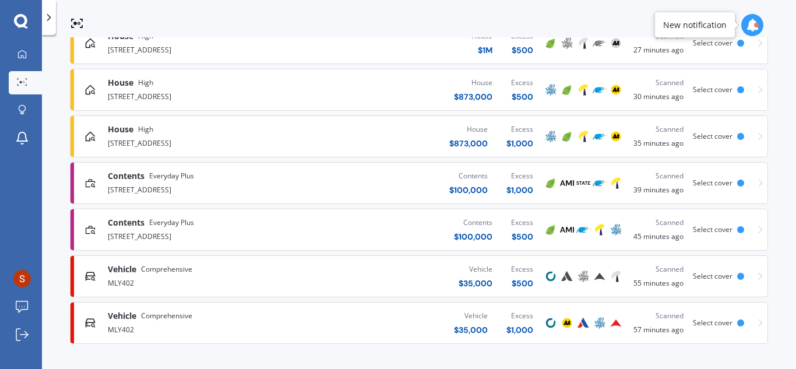
scroll to position [236, 0]
click at [142, 326] on div "MLY402" at bounding box center [211, 328] width 206 height 14
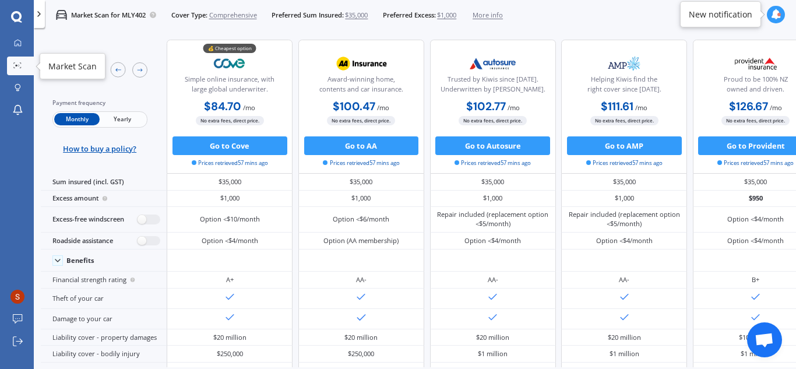
click at [20, 63] on icon at bounding box center [17, 65] width 8 height 6
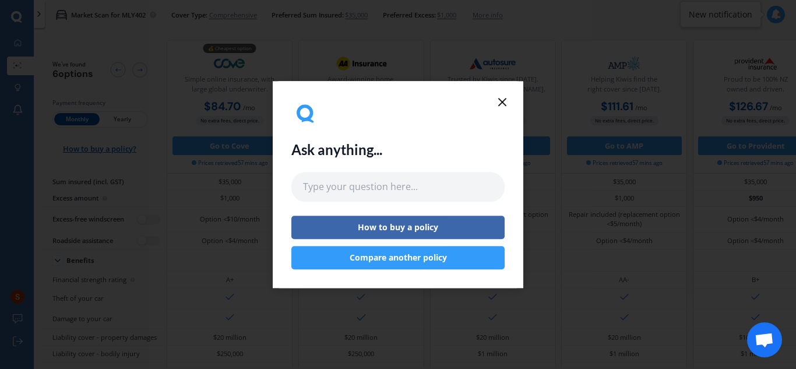
click at [503, 105] on icon at bounding box center [502, 102] width 14 height 14
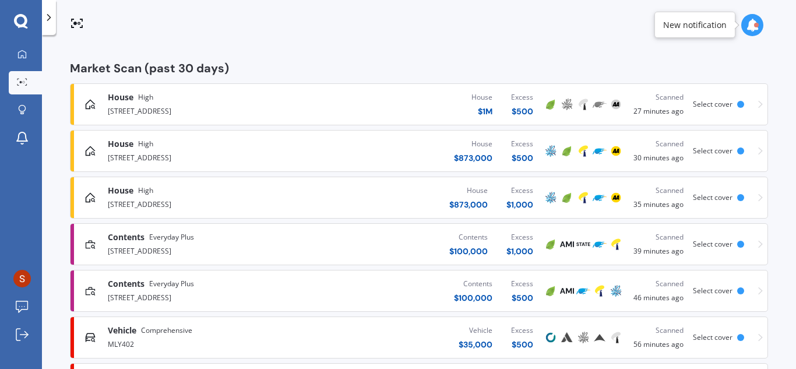
scroll to position [236, 0]
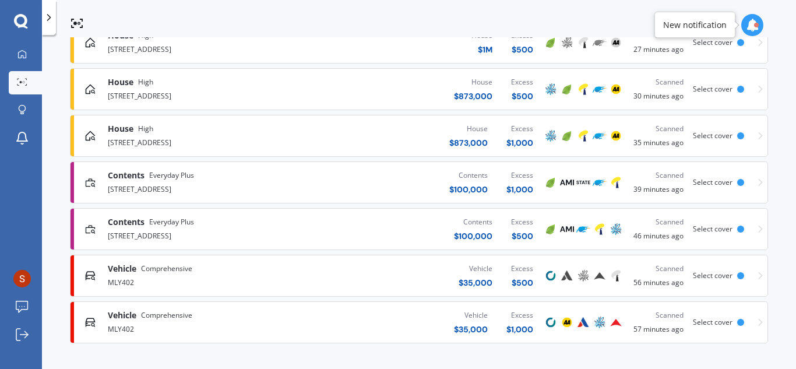
click at [197, 279] on div "MLY402" at bounding box center [211, 281] width 206 height 14
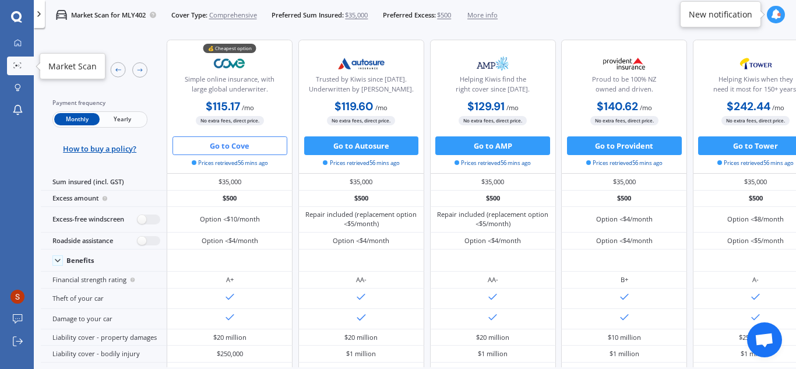
click at [15, 66] on icon at bounding box center [17, 65] width 8 height 6
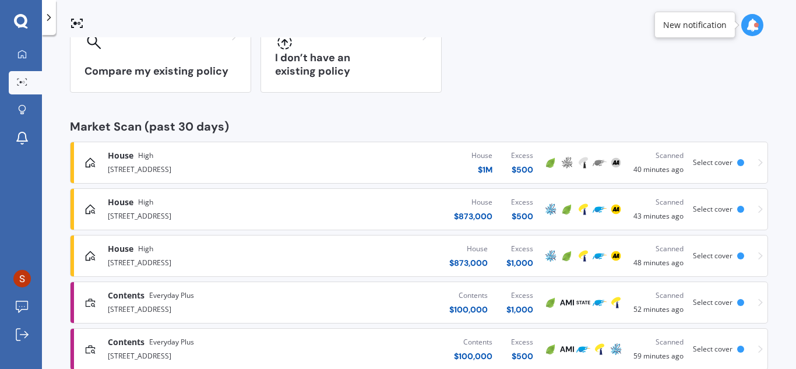
scroll to position [175, 0]
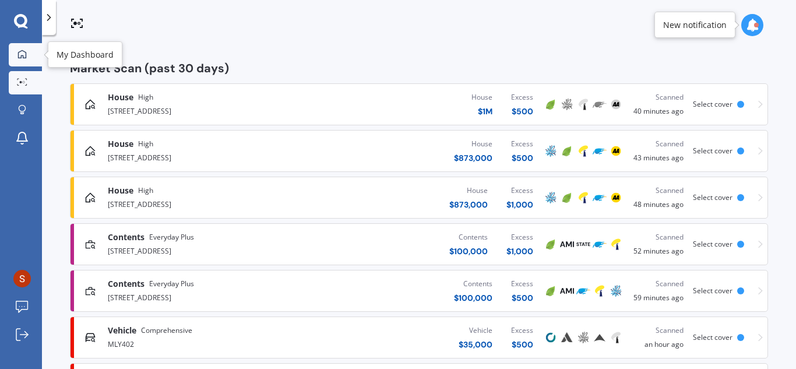
click at [17, 58] on div at bounding box center [21, 55] width 17 height 10
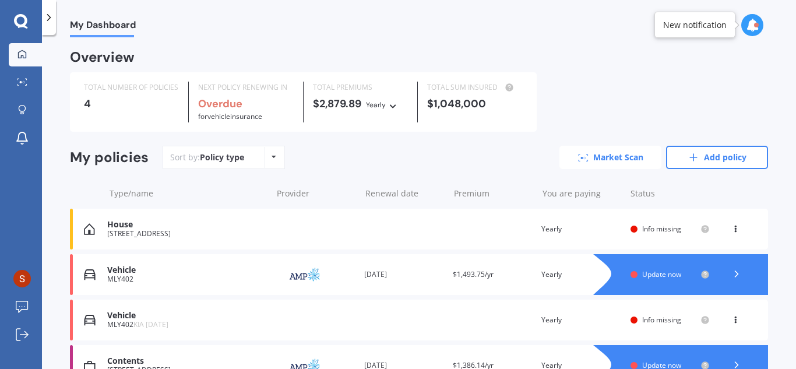
click at [610, 159] on link "Market Scan" at bounding box center [610, 157] width 102 height 23
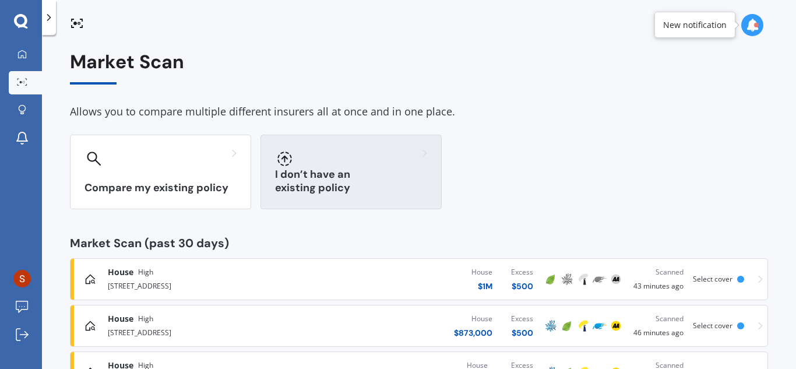
click at [349, 162] on div at bounding box center [351, 158] width 152 height 19
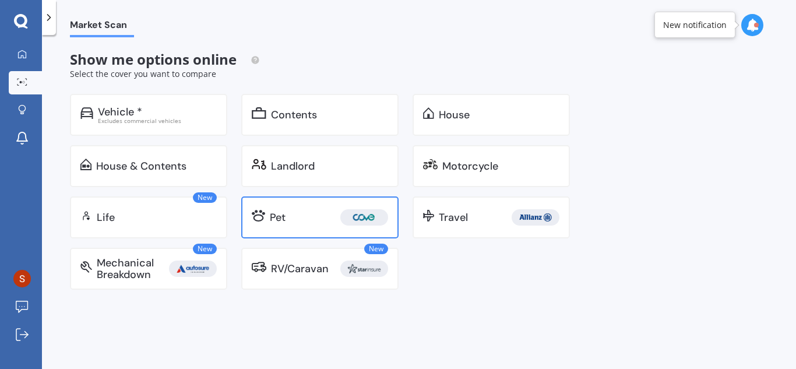
click at [316, 222] on div "Pet" at bounding box center [329, 217] width 118 height 16
